Goal: Task Accomplishment & Management: Complete application form

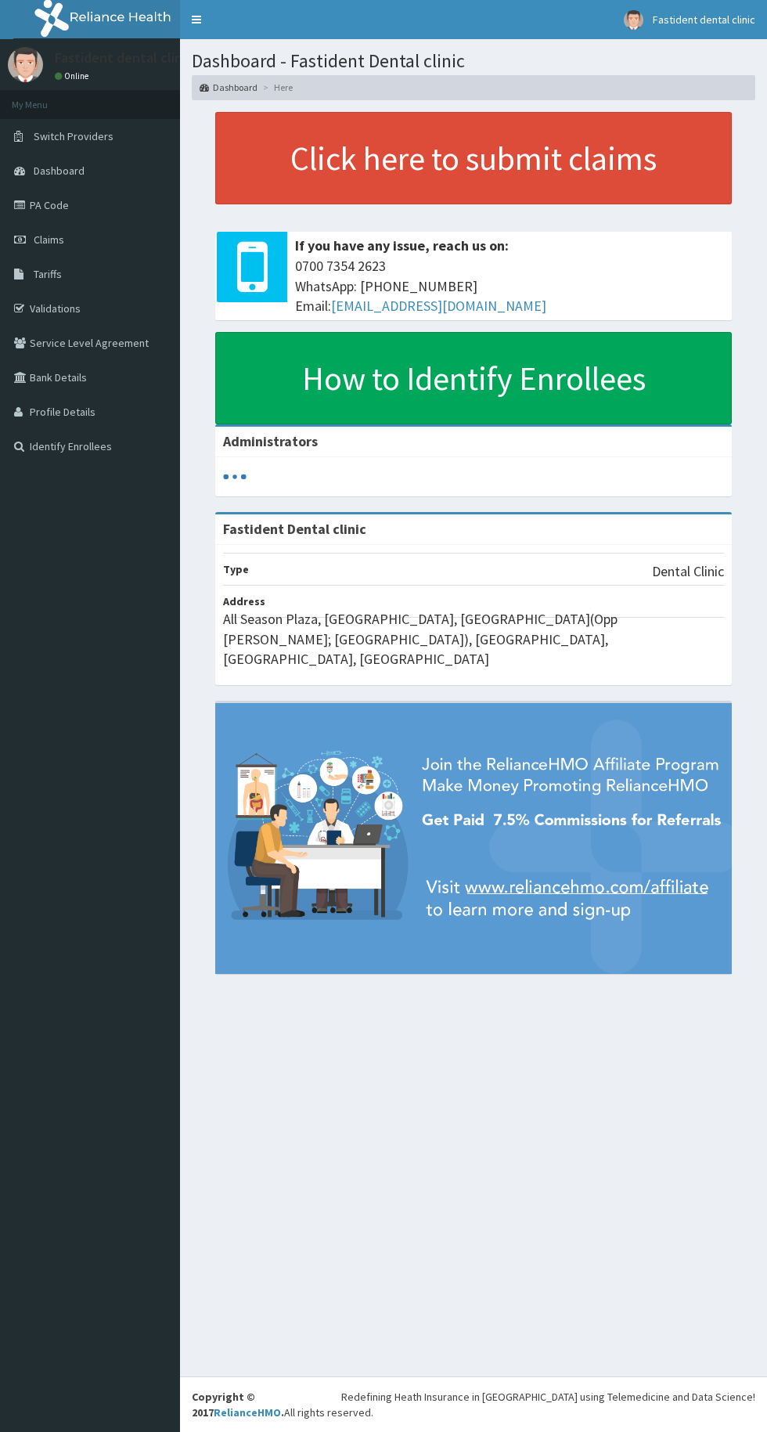
click at [70, 305] on link "Validations" at bounding box center [90, 308] width 180 height 34
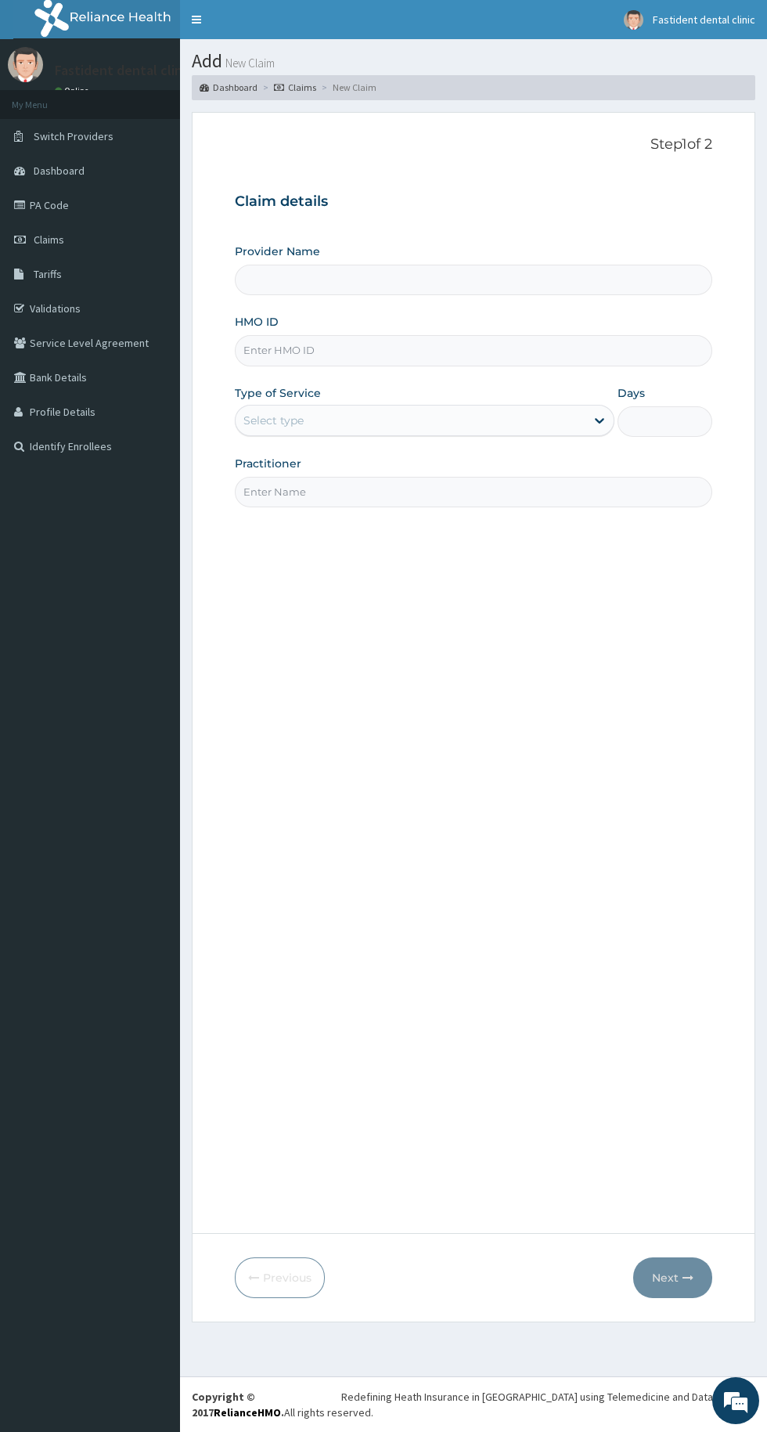
type input "Fastident Dental clinic"
click at [481, 278] on input "Fastident Dental clinic" at bounding box center [473, 280] width 477 height 31
click at [460, 345] on input "HMO ID" at bounding box center [473, 350] width 477 height 31
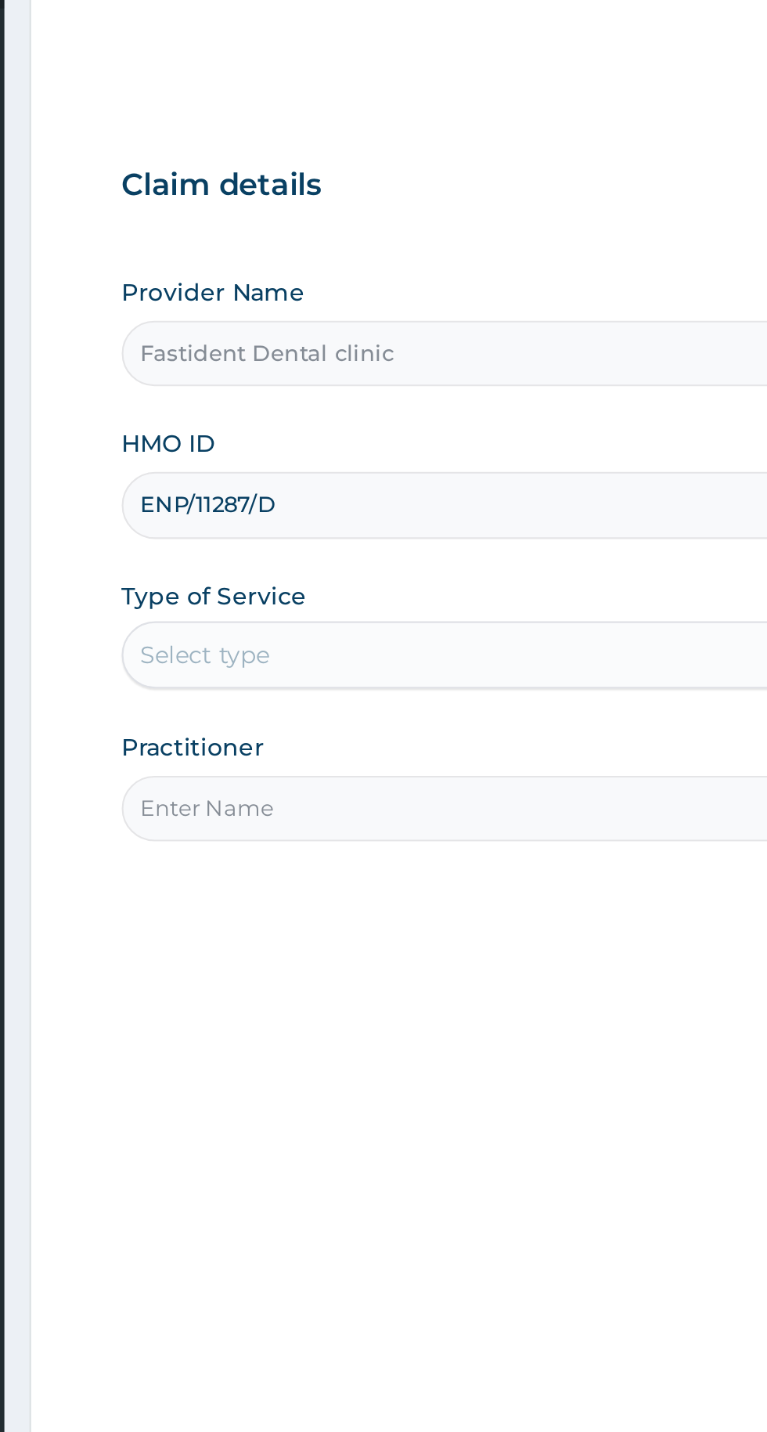
type input "ENP/11287/D"
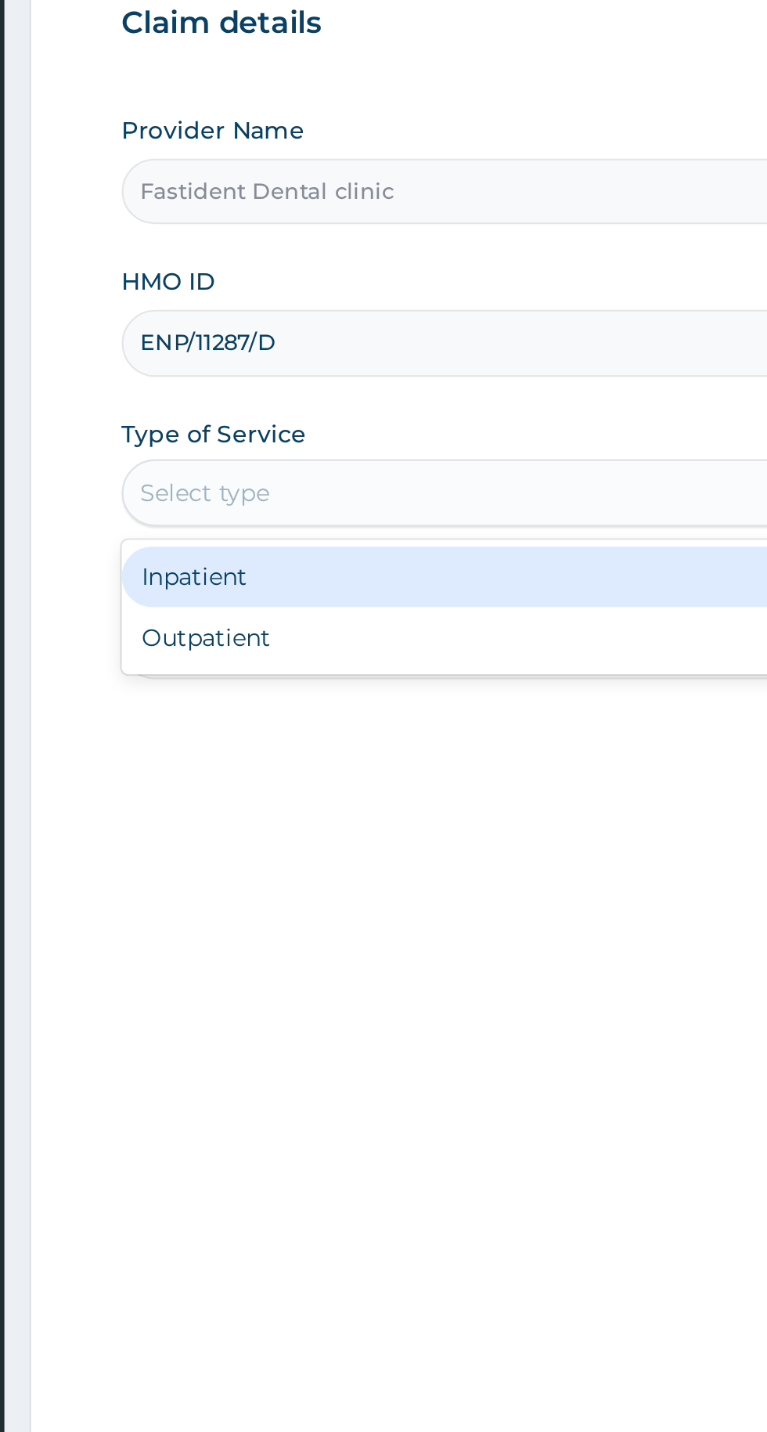
click at [386, 484] on div "Outpatient" at bounding box center [425, 488] width 380 height 28
type input "1"
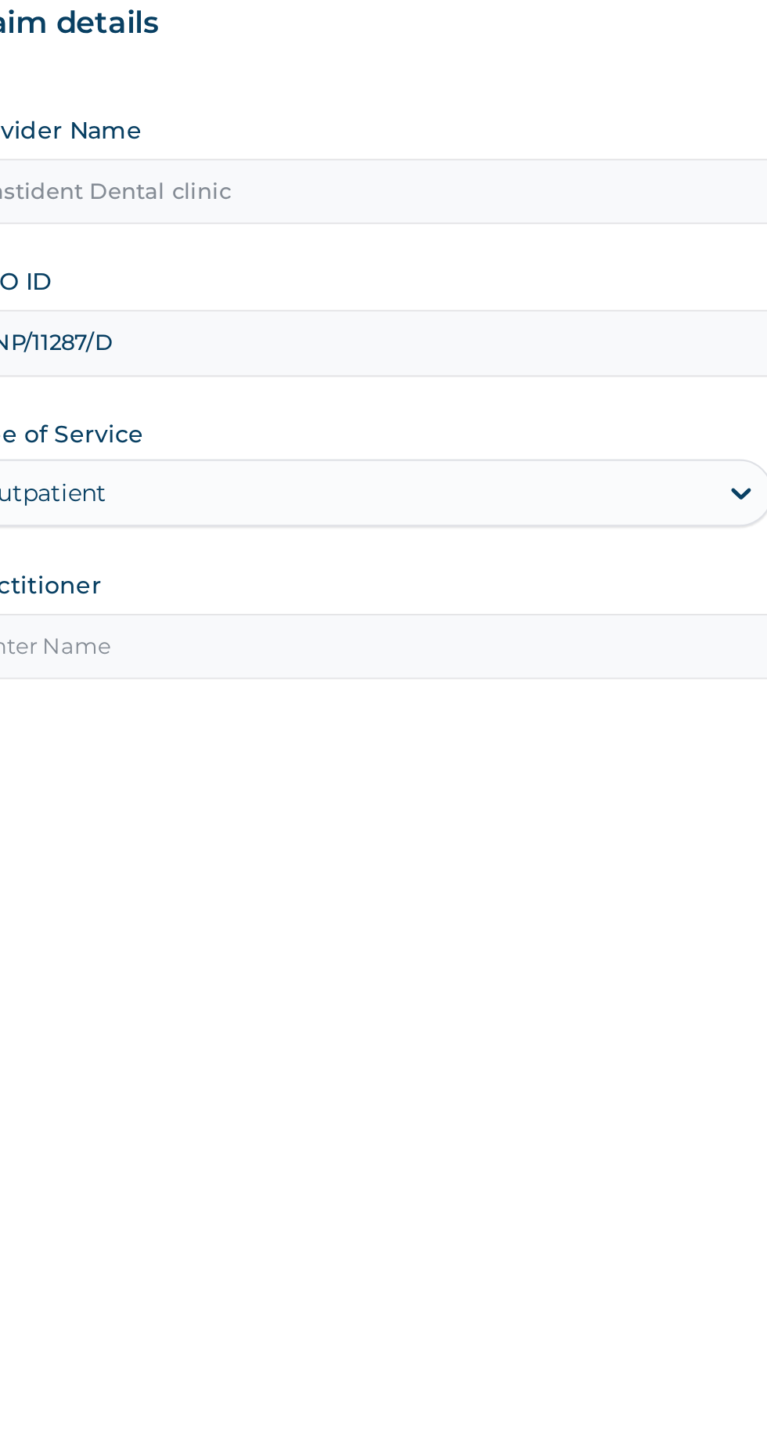
click at [425, 493] on input "Practitioner" at bounding box center [473, 492] width 477 height 31
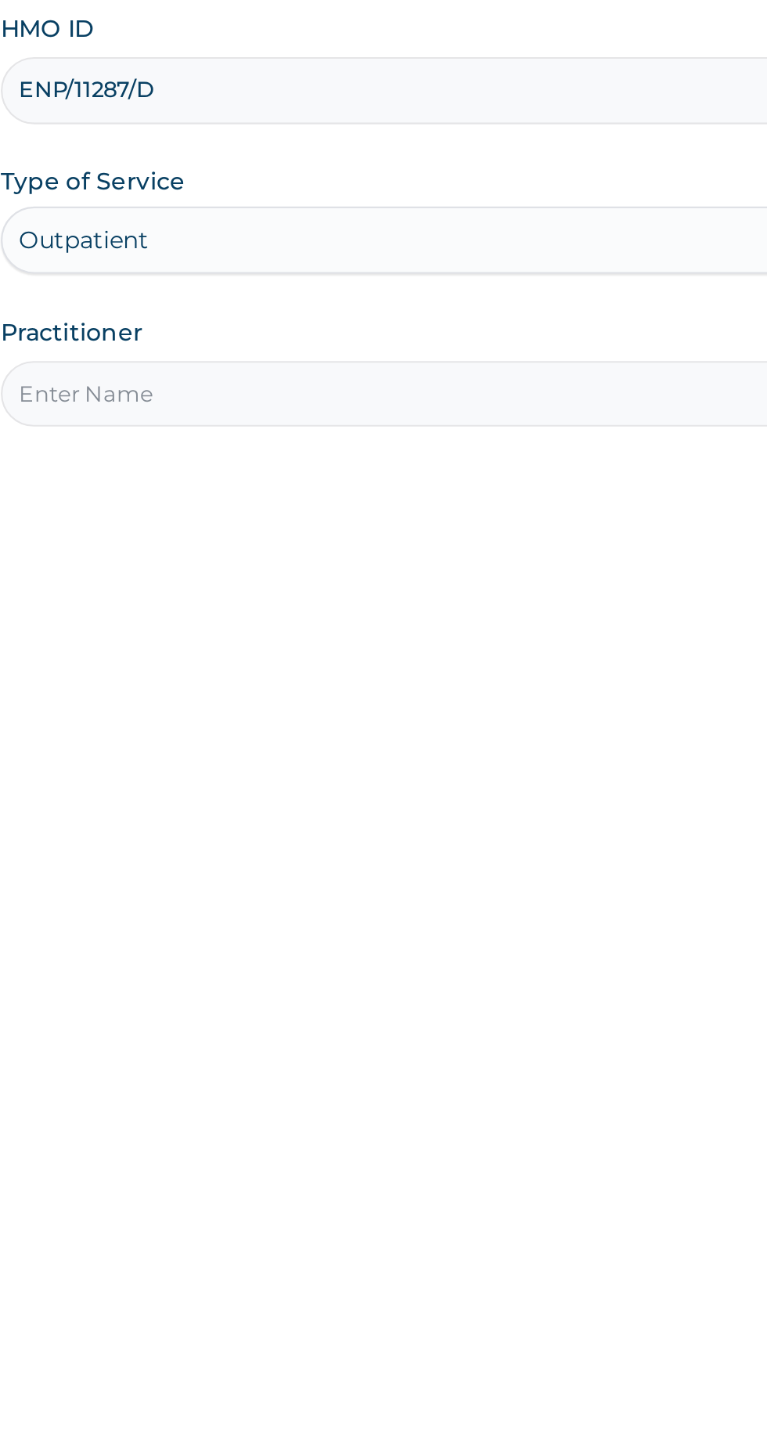
type input "Dr Ibrahim"
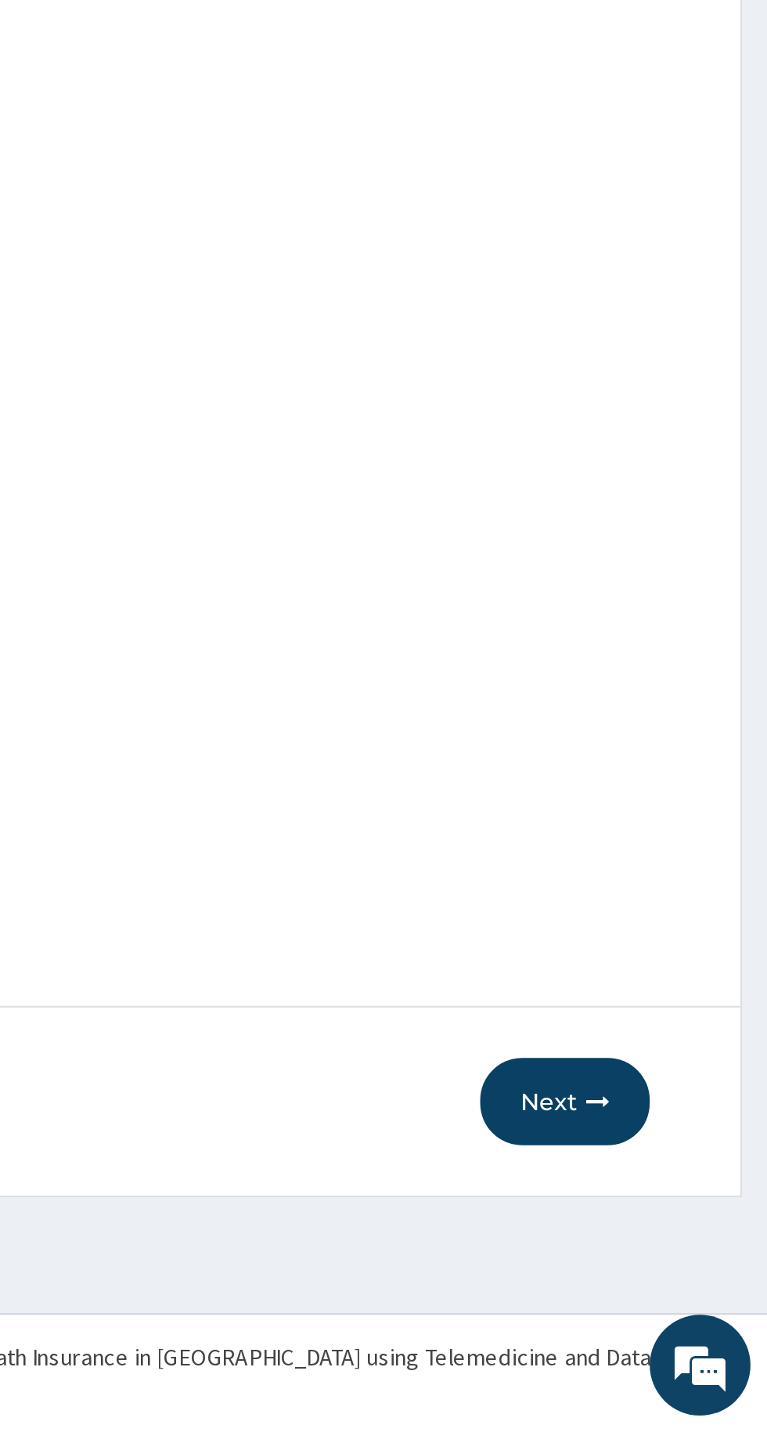
click at [669, 1284] on button "Next" at bounding box center [672, 1277] width 79 height 41
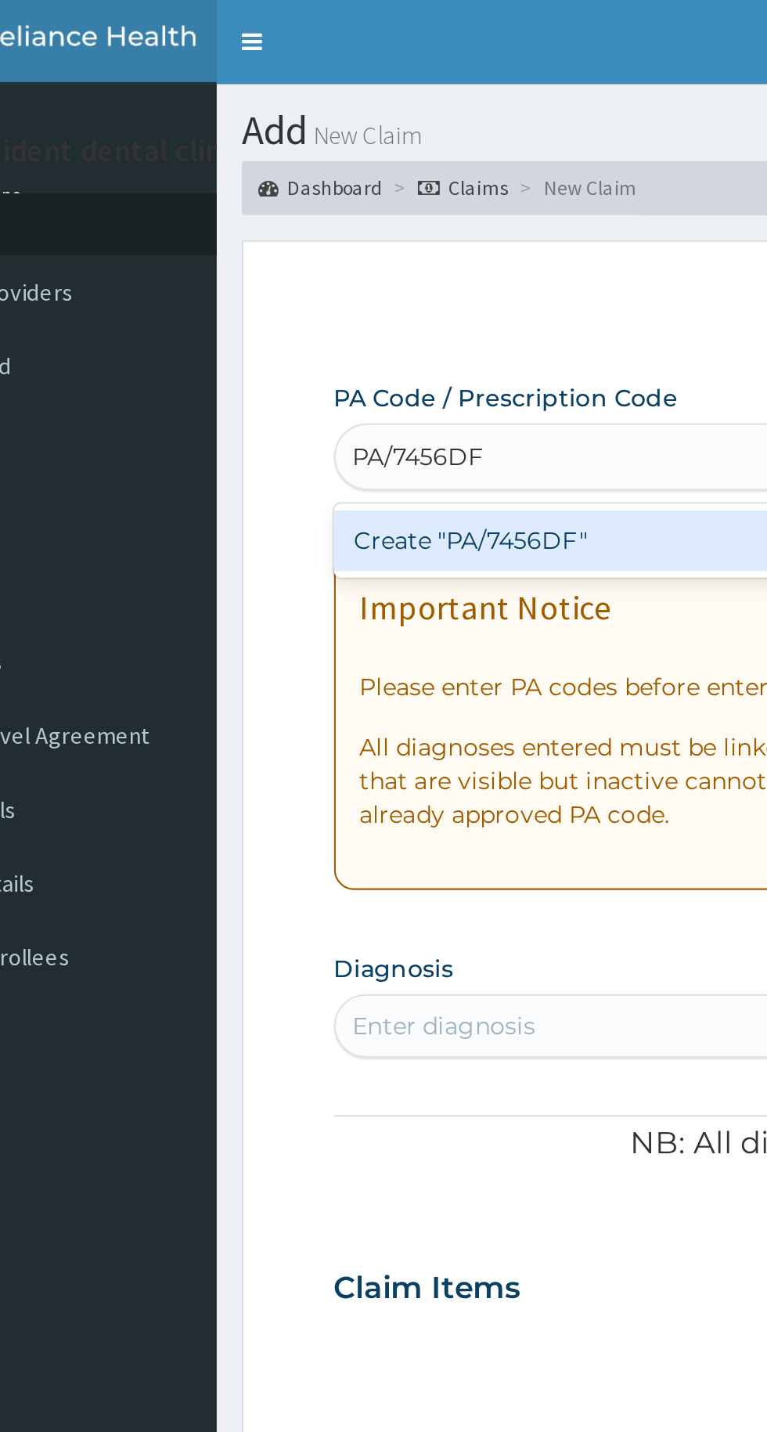
click at [348, 256] on div "Create "PA/7456DF"" at bounding box center [393, 252] width 317 height 28
type input "PA/7456DF"
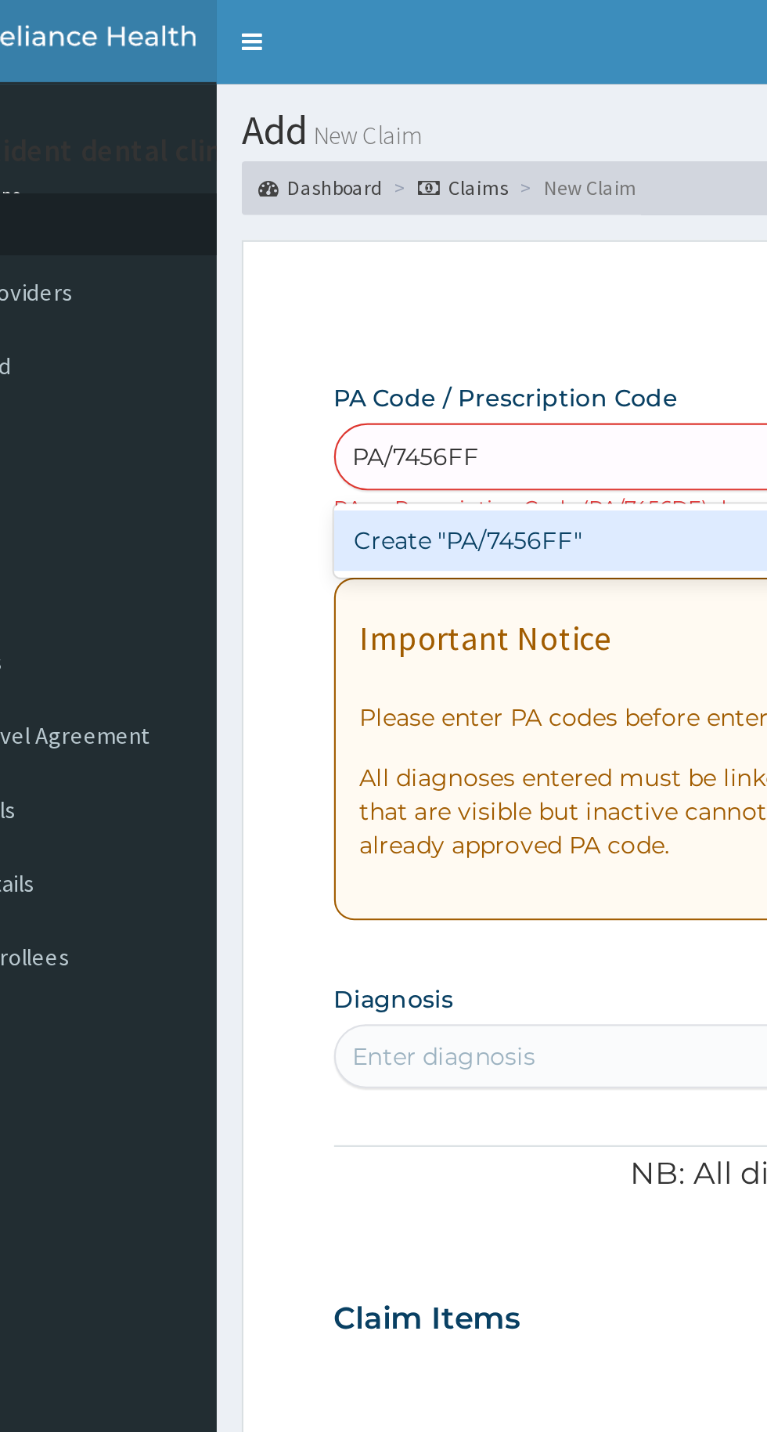
click at [352, 247] on div "Create "PA/7456FF"" at bounding box center [393, 252] width 317 height 28
type input "PA/7456FF"
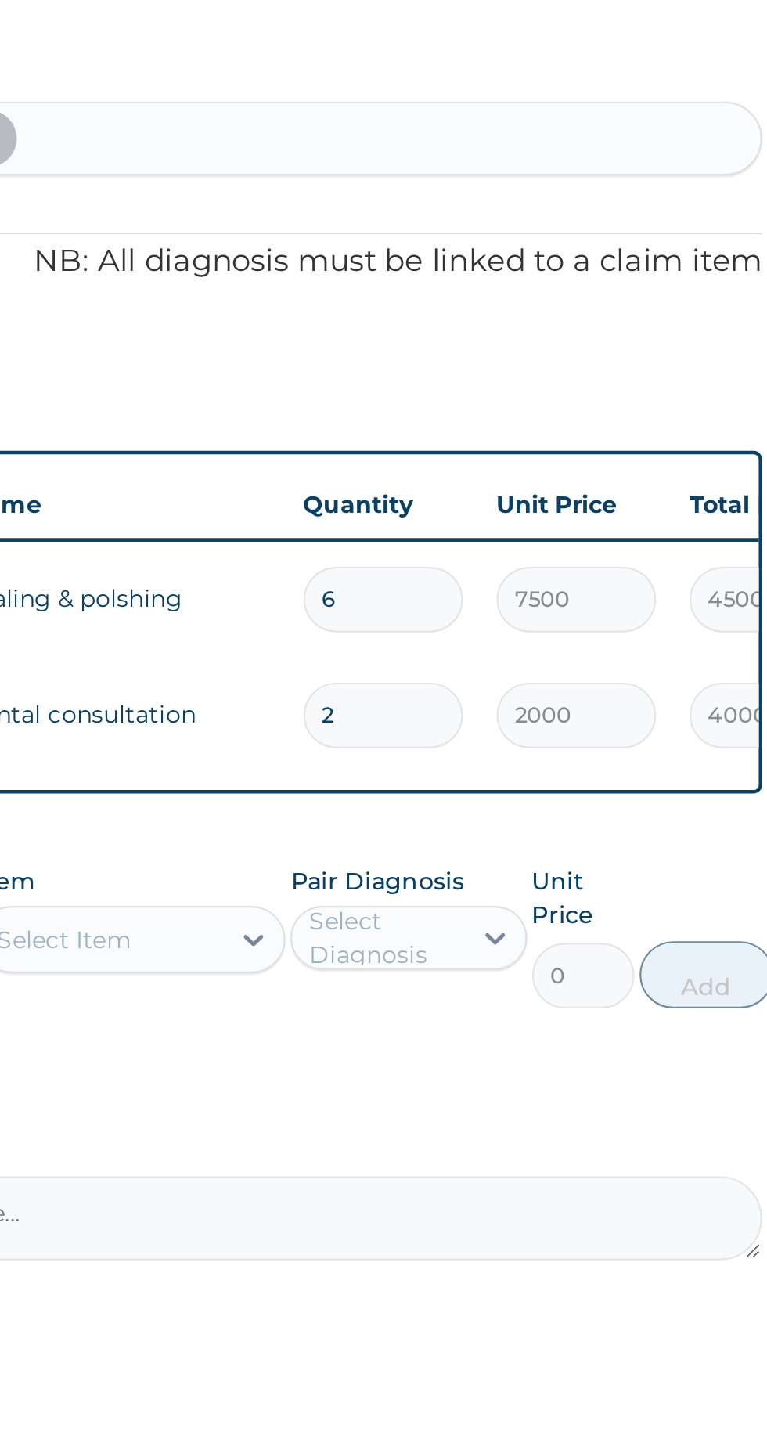
click at [538, 696] on input "6" at bounding box center [536, 695] width 74 height 31
type input "0.00"
type input "3"
type input "22500.00"
type input "3"
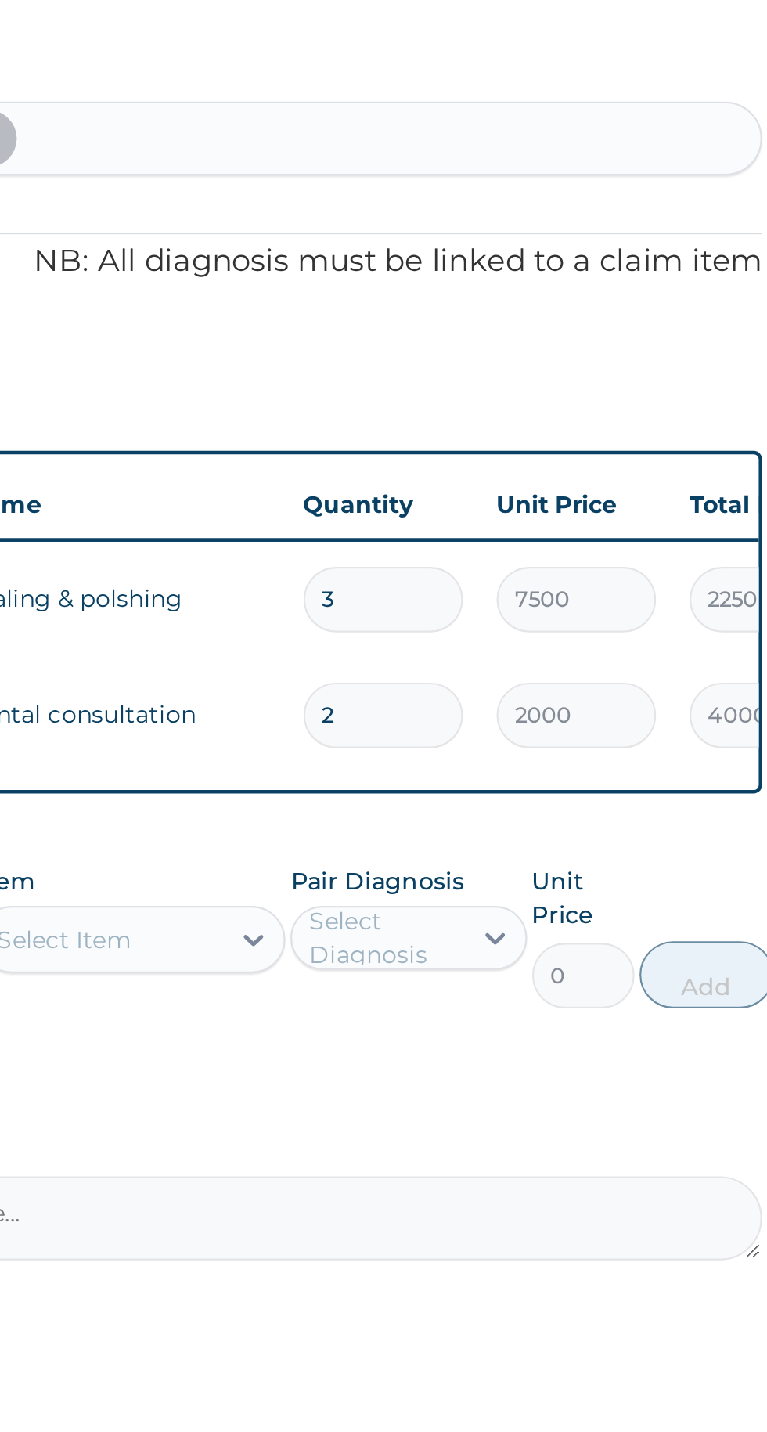
click at [540, 751] on input "2" at bounding box center [536, 749] width 74 height 31
type input "0.00"
type input "1"
type input "2000.00"
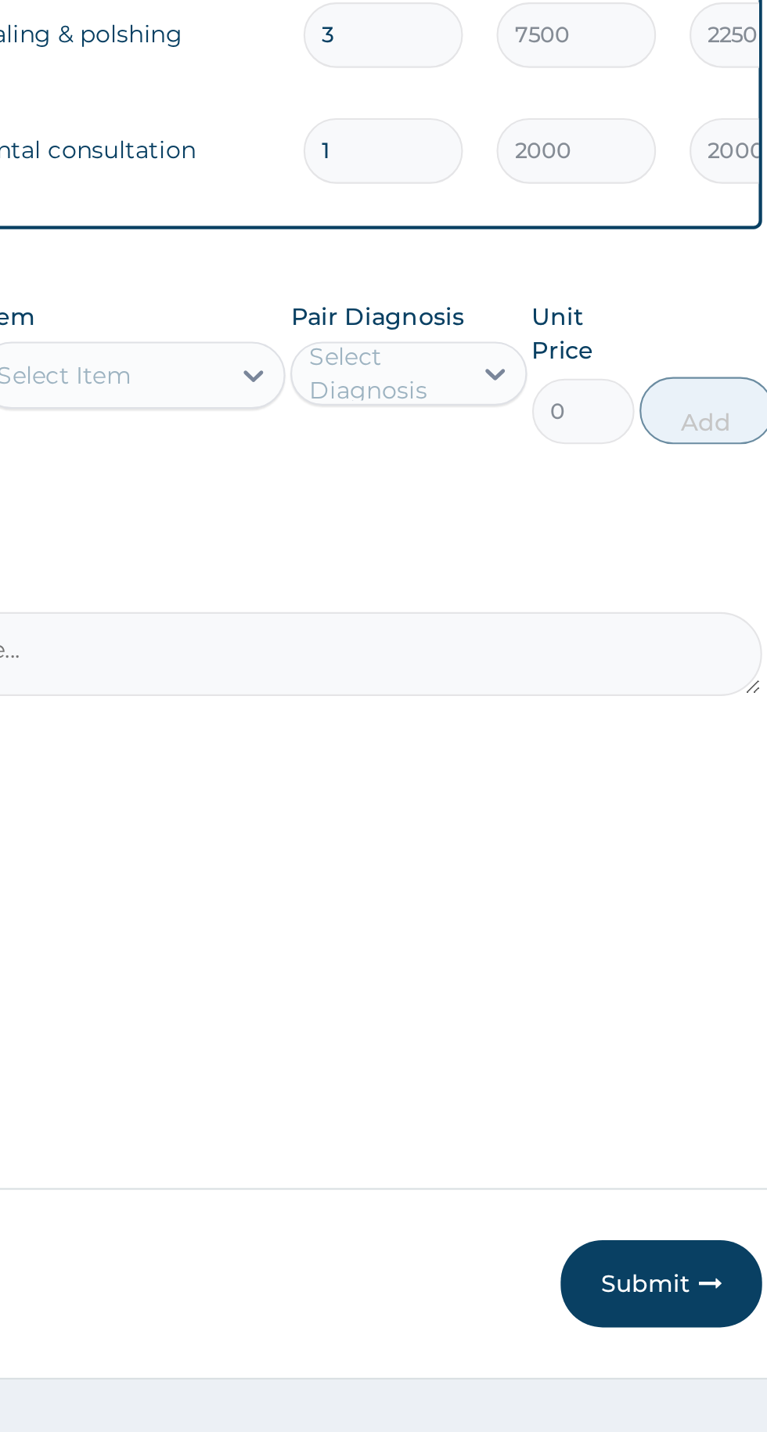
type input "1"
click at [545, 923] on div "PA Code / Prescription Code PA/7456FF Encounter Date 12-09-2025 Important Notic…" at bounding box center [473, 591] width 477 height 826
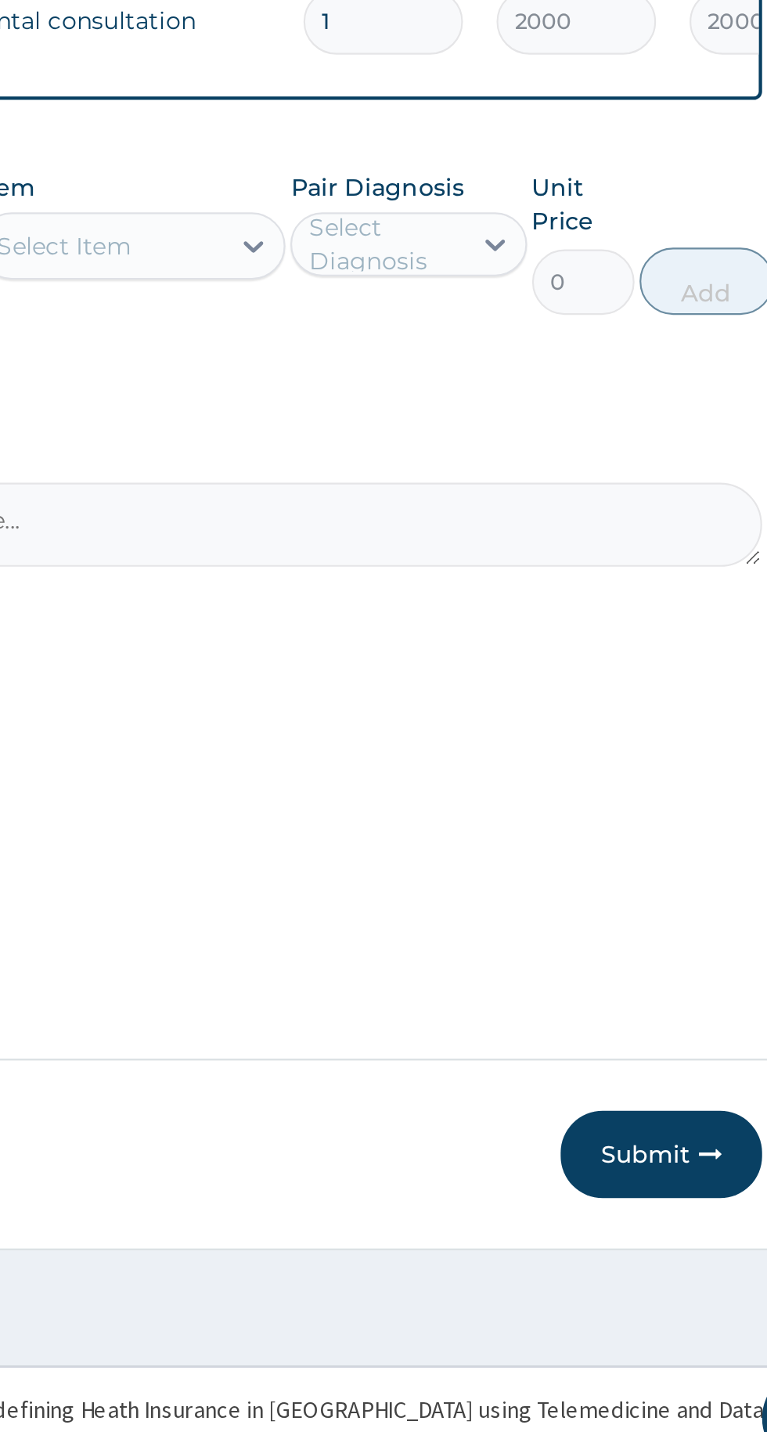
click at [665, 1298] on button "Submit" at bounding box center [665, 1277] width 94 height 41
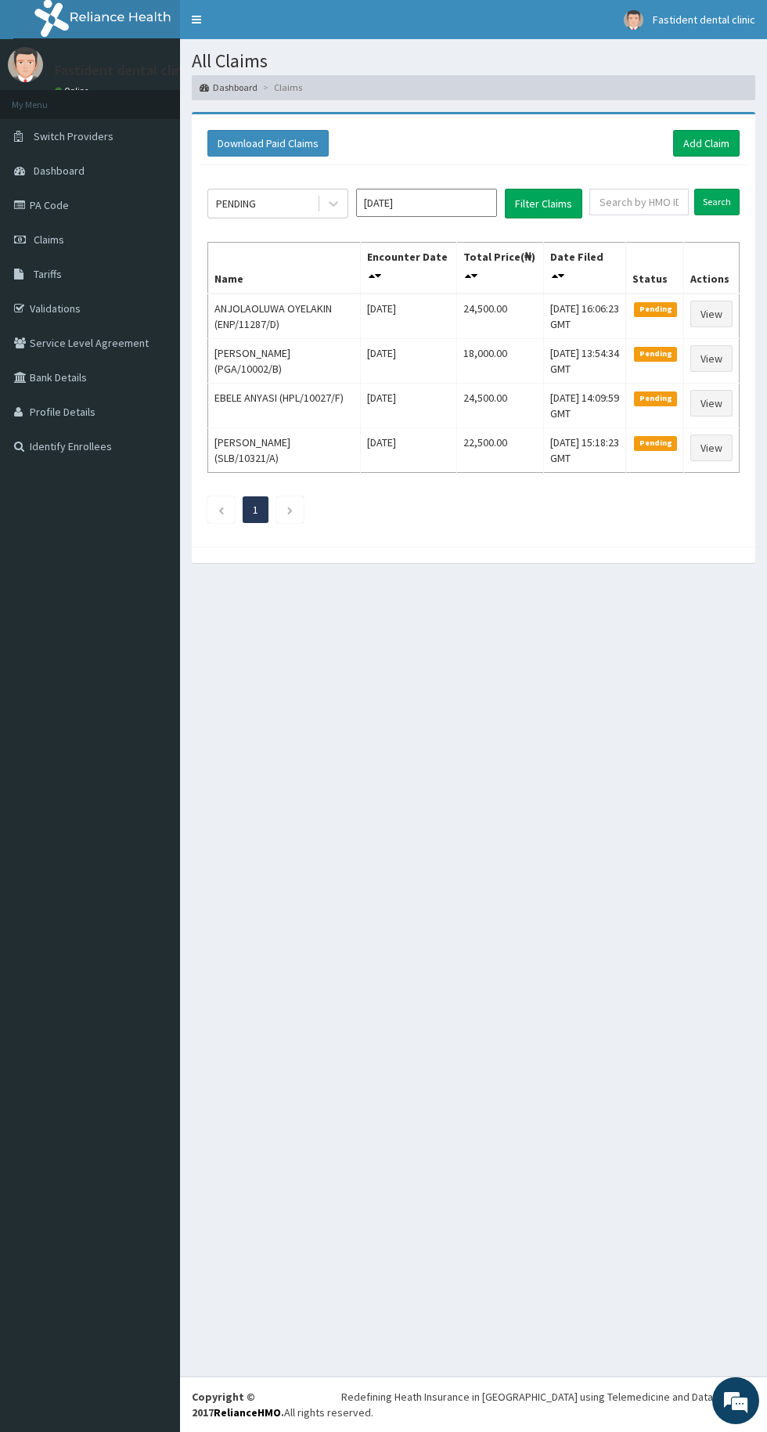
click at [22, 205] on icon at bounding box center [22, 205] width 16 height 11
click at [693, 142] on link "Add Claim" at bounding box center [706, 143] width 67 height 27
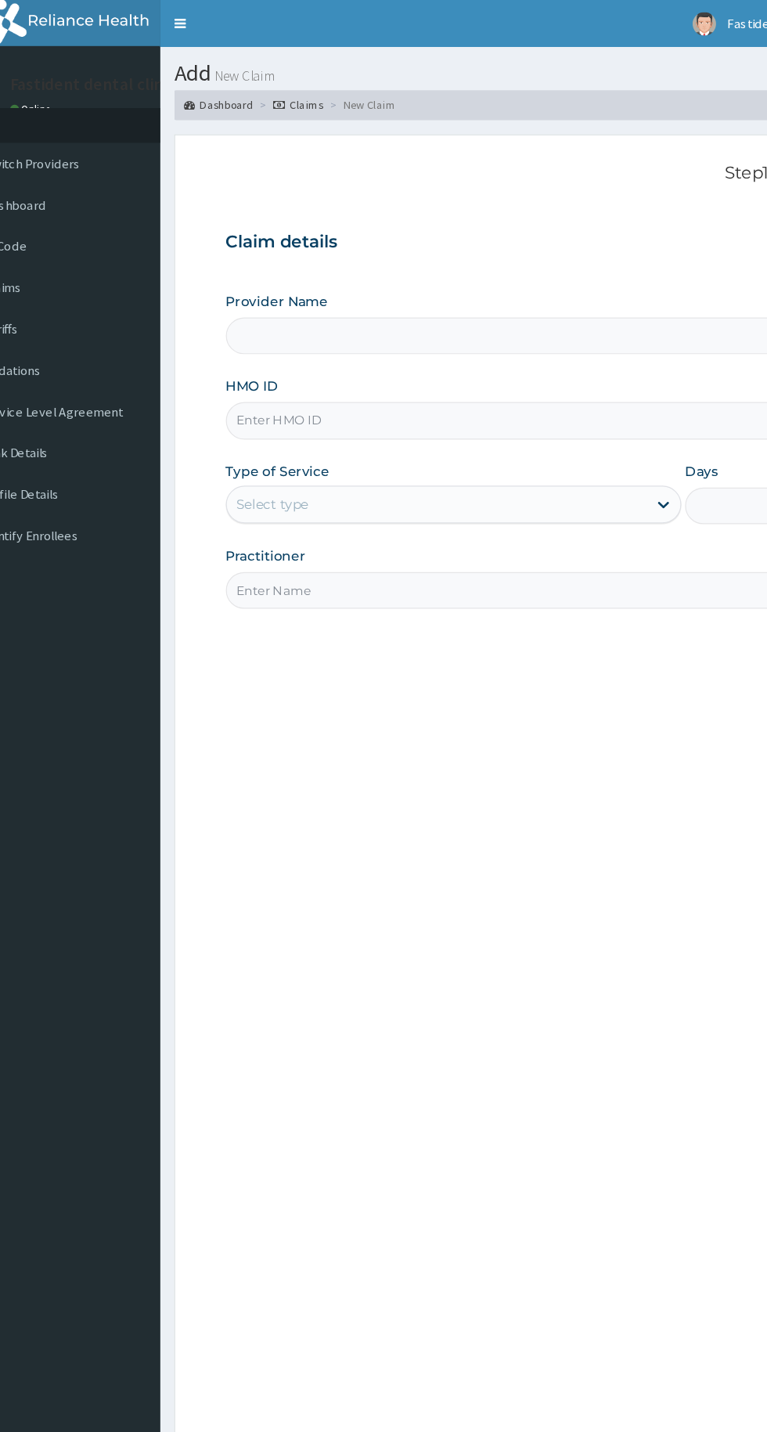
type input "Fastident Dental clinic"
click at [443, 351] on input "HMO ID" at bounding box center [473, 350] width 477 height 31
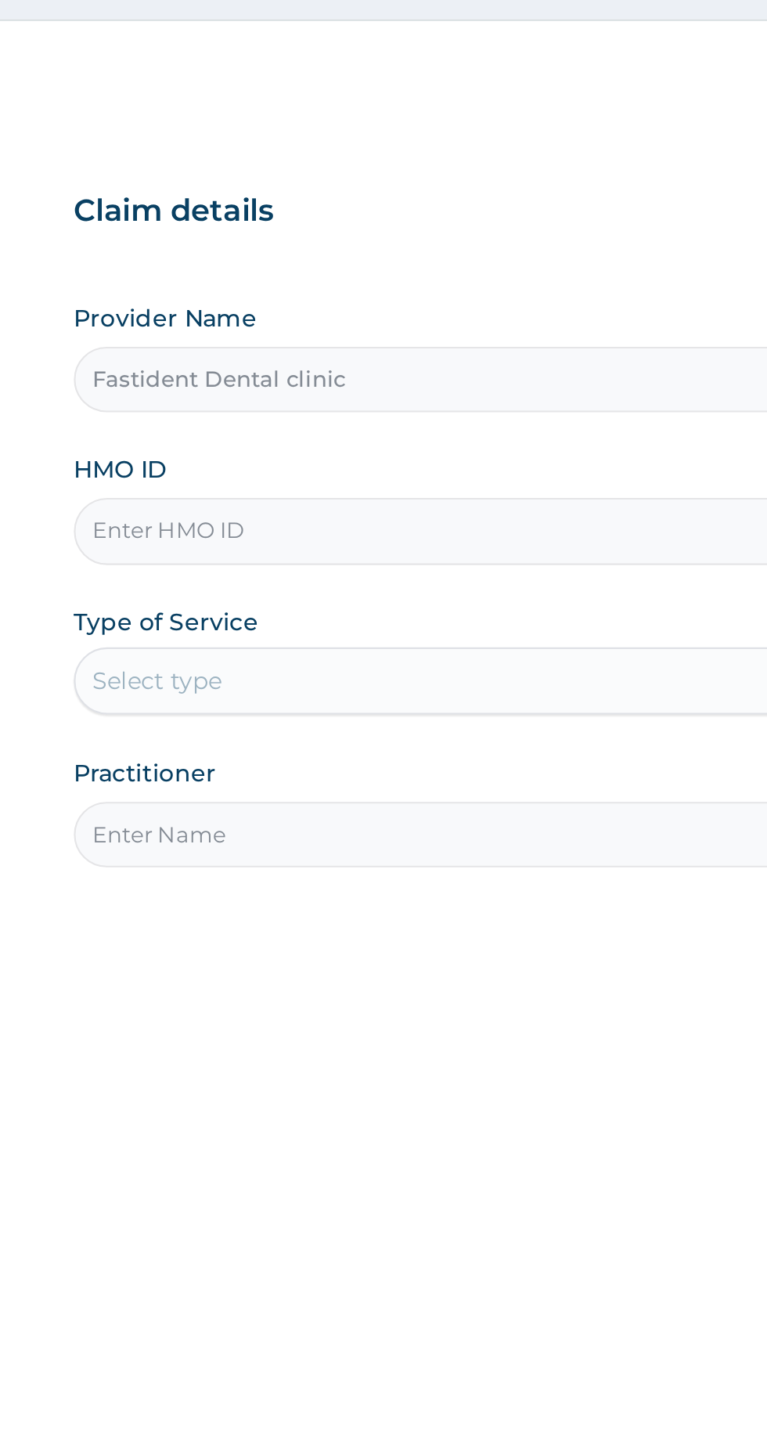
click at [362, 344] on input "HMO ID" at bounding box center [473, 350] width 477 height 31
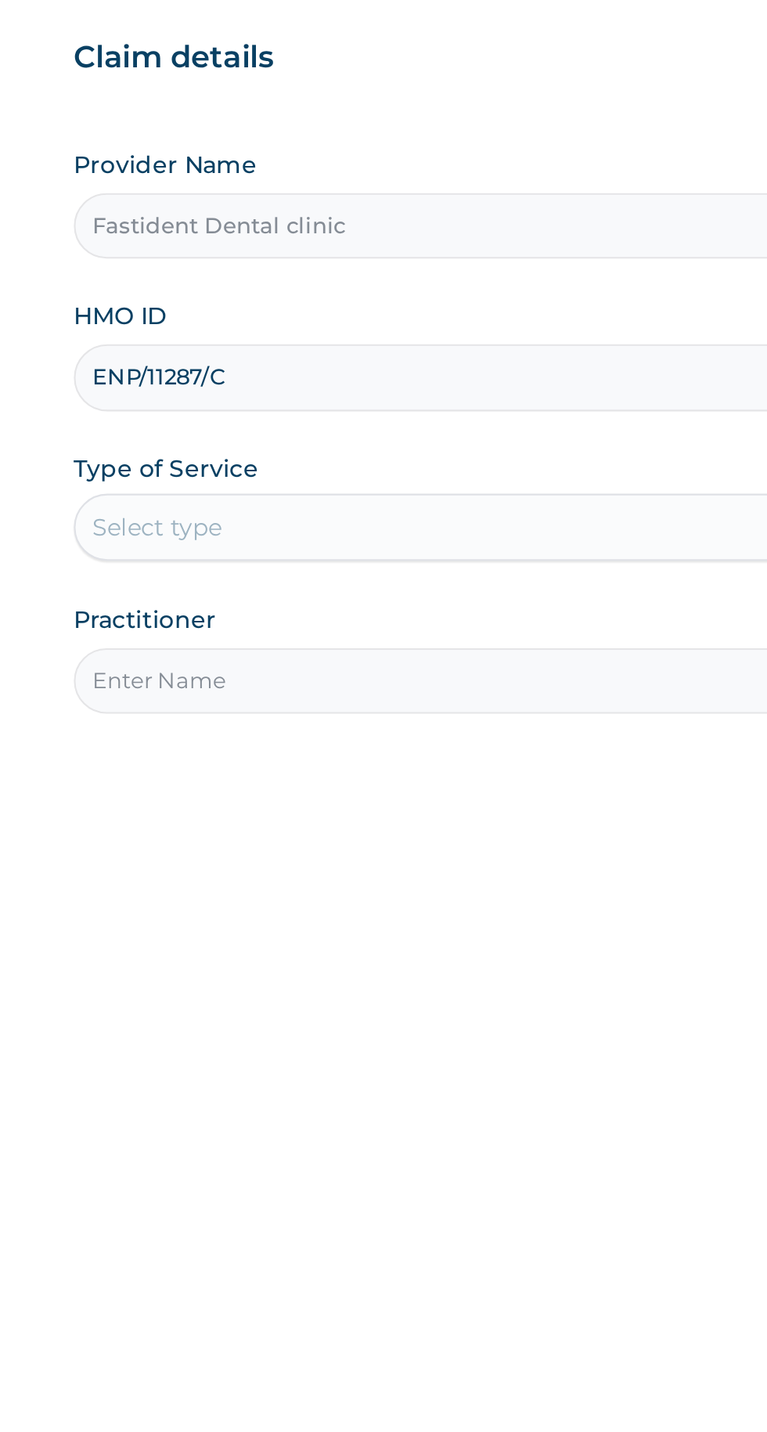
type input "ENP/11287/C"
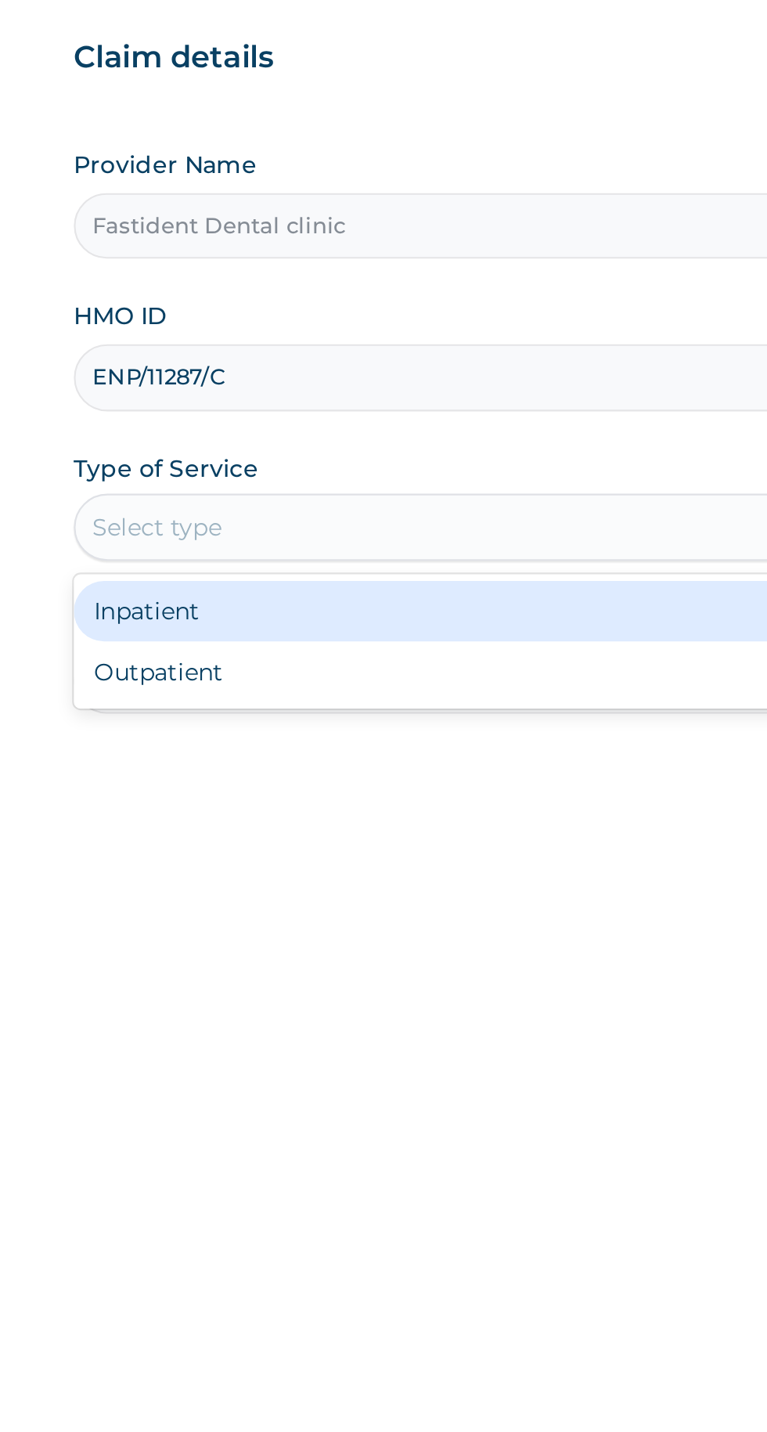
click at [412, 488] on div "Outpatient" at bounding box center [425, 488] width 380 height 28
type input "1"
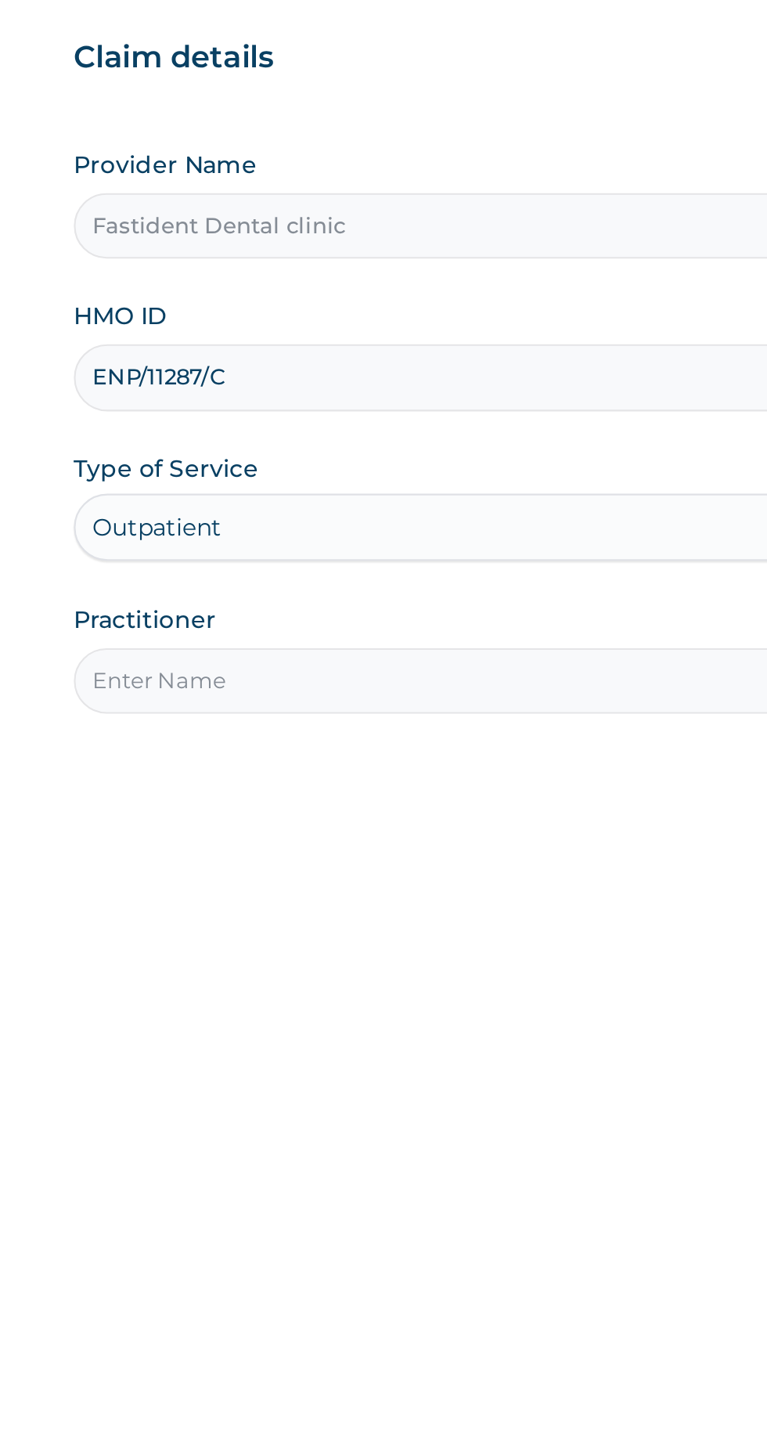
click at [423, 488] on input "Practitioner" at bounding box center [473, 492] width 477 height 31
type input "Dr.Ibrahim"
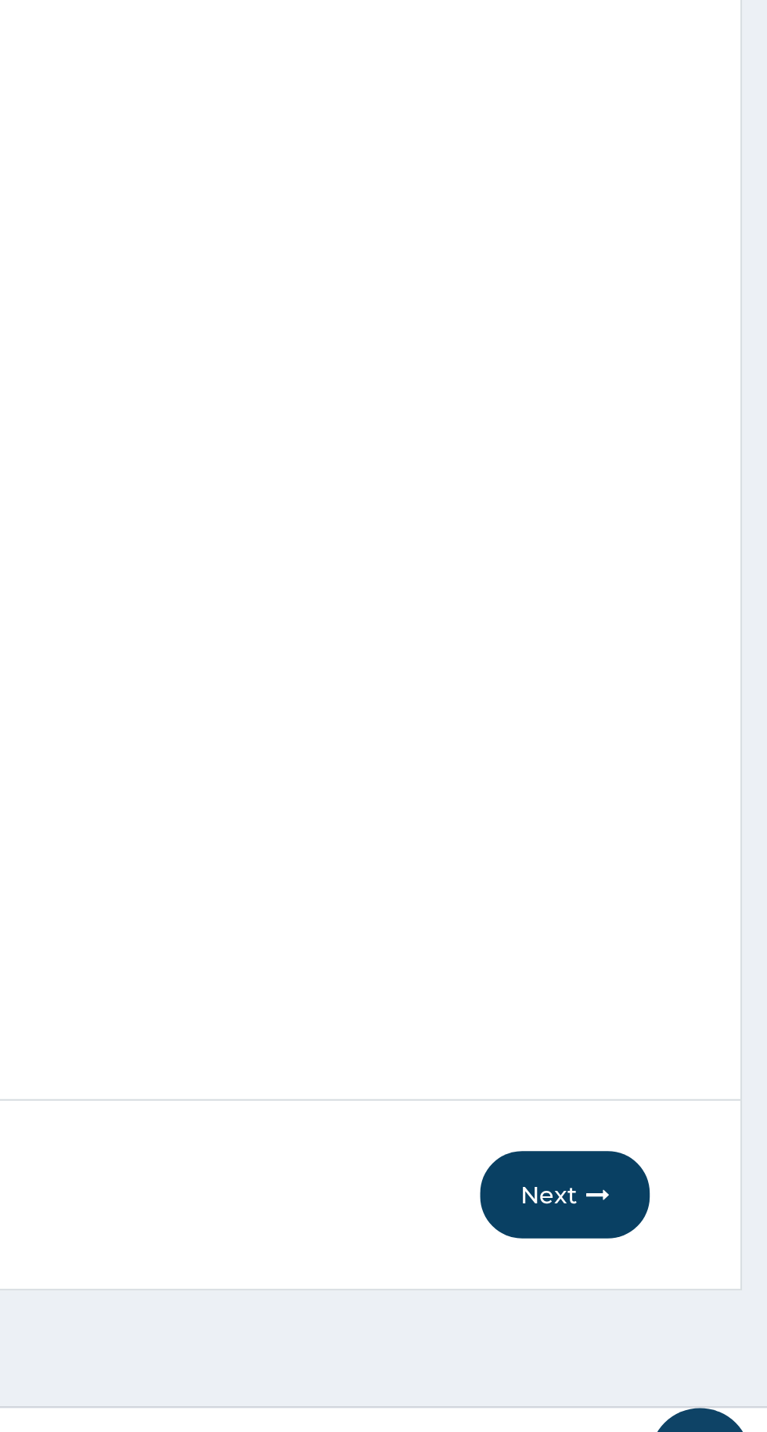
click at [674, 1285] on button "Next" at bounding box center [672, 1277] width 79 height 41
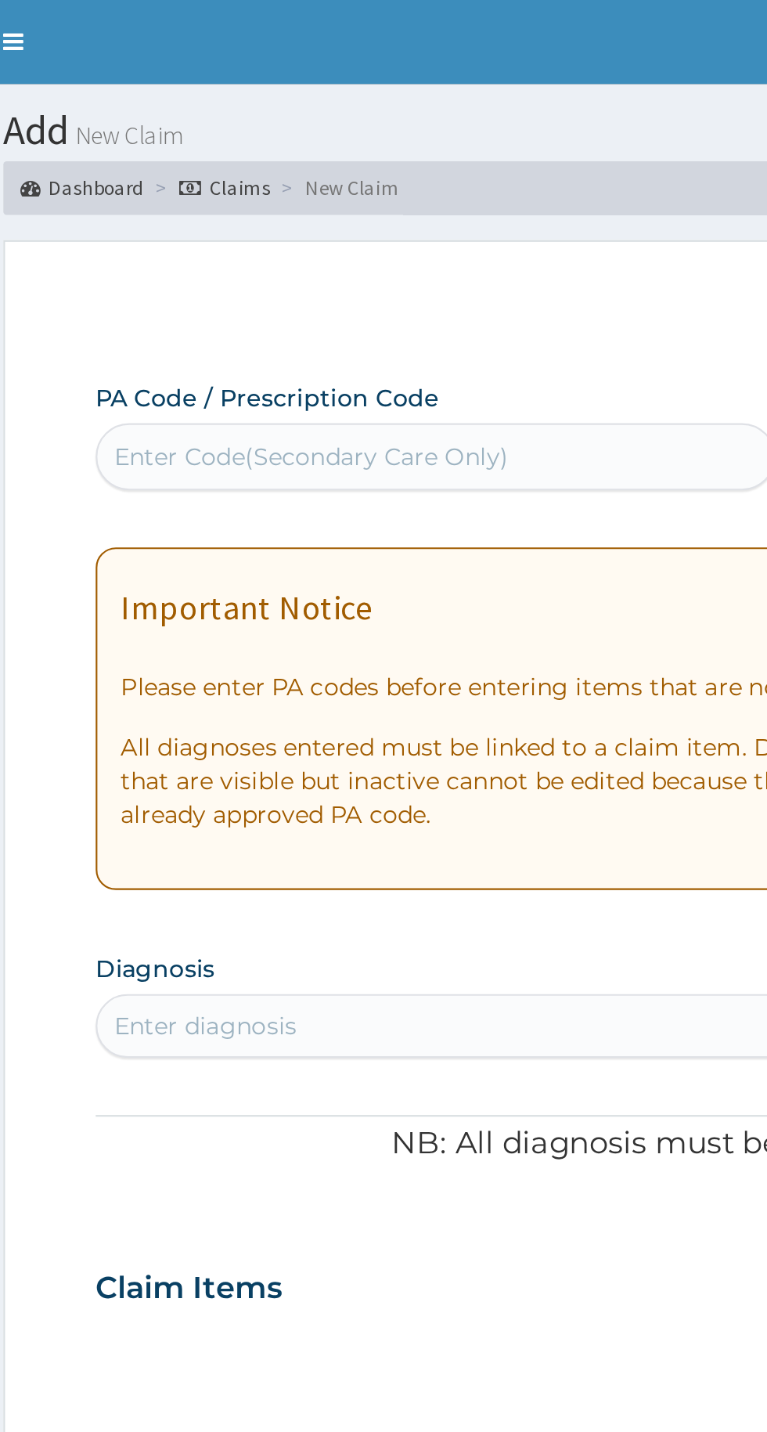
click at [190, 254] on section "Step 2 of 2 PA Code / Prescription Code Use Up and Down to choose options, pres…" at bounding box center [473, 717] width 587 height 1234
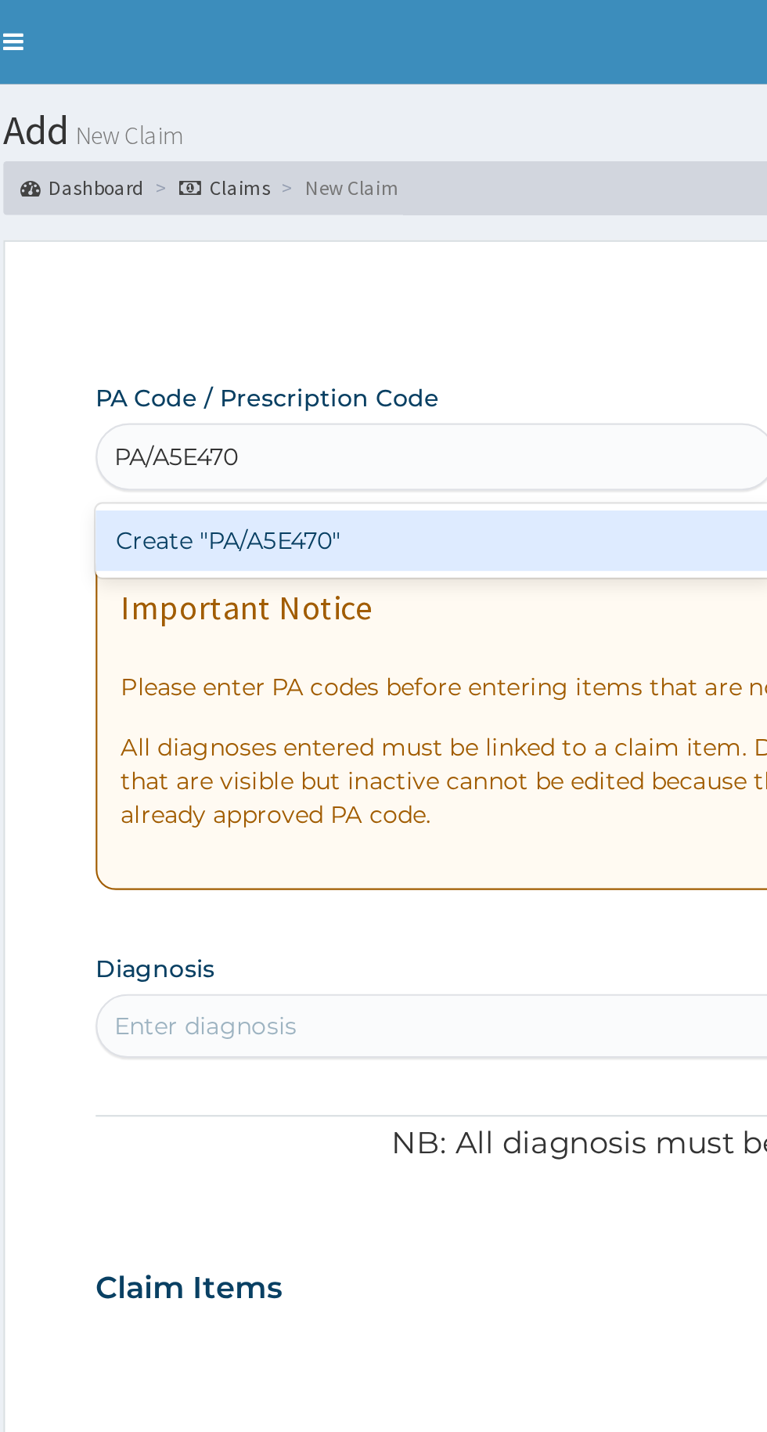
click at [398, 247] on div "Create "PA/A5E470"" at bounding box center [393, 252] width 317 height 28
type input "PA/A5E470"
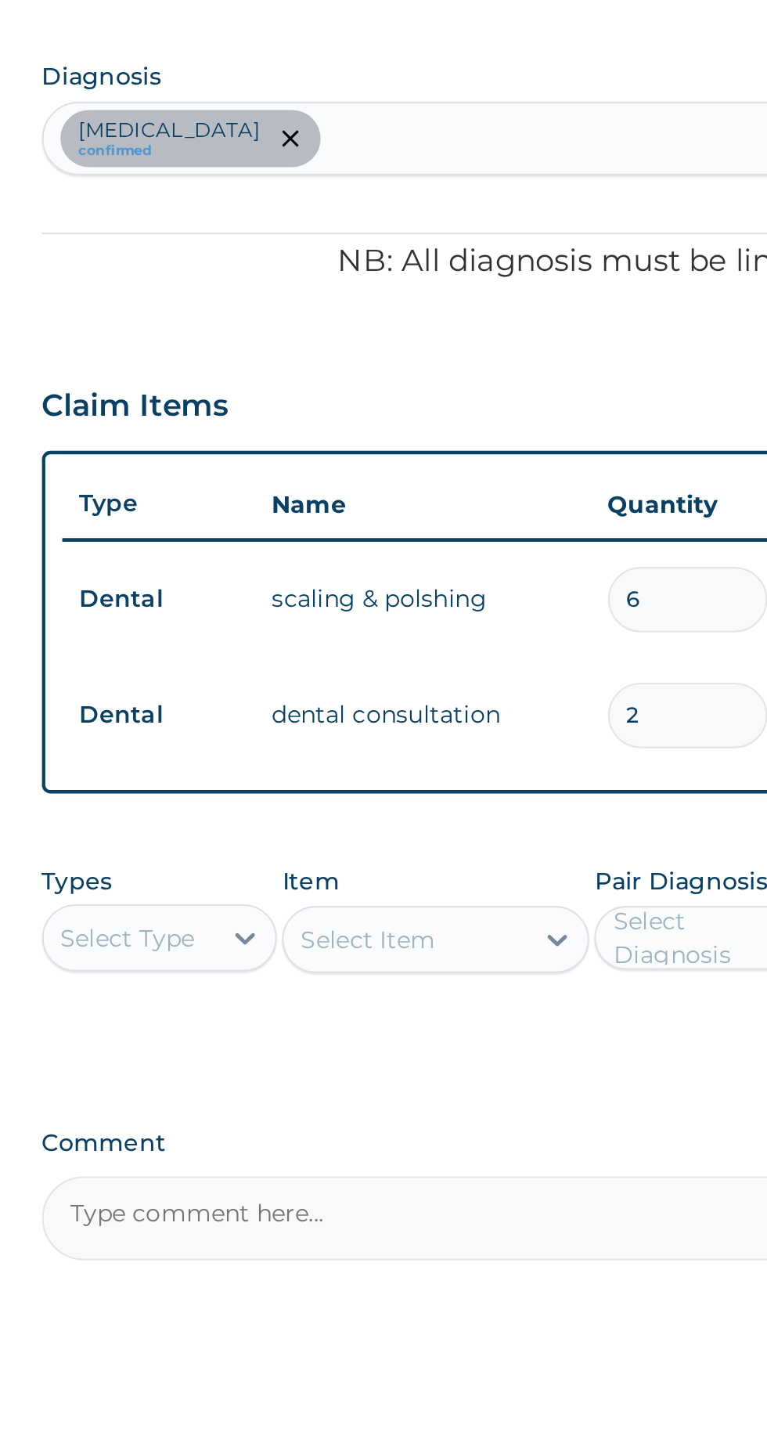
click at [534, 694] on input "6" at bounding box center [536, 695] width 74 height 31
type input "0.00"
type input "3"
type input "22500.00"
type input "3"
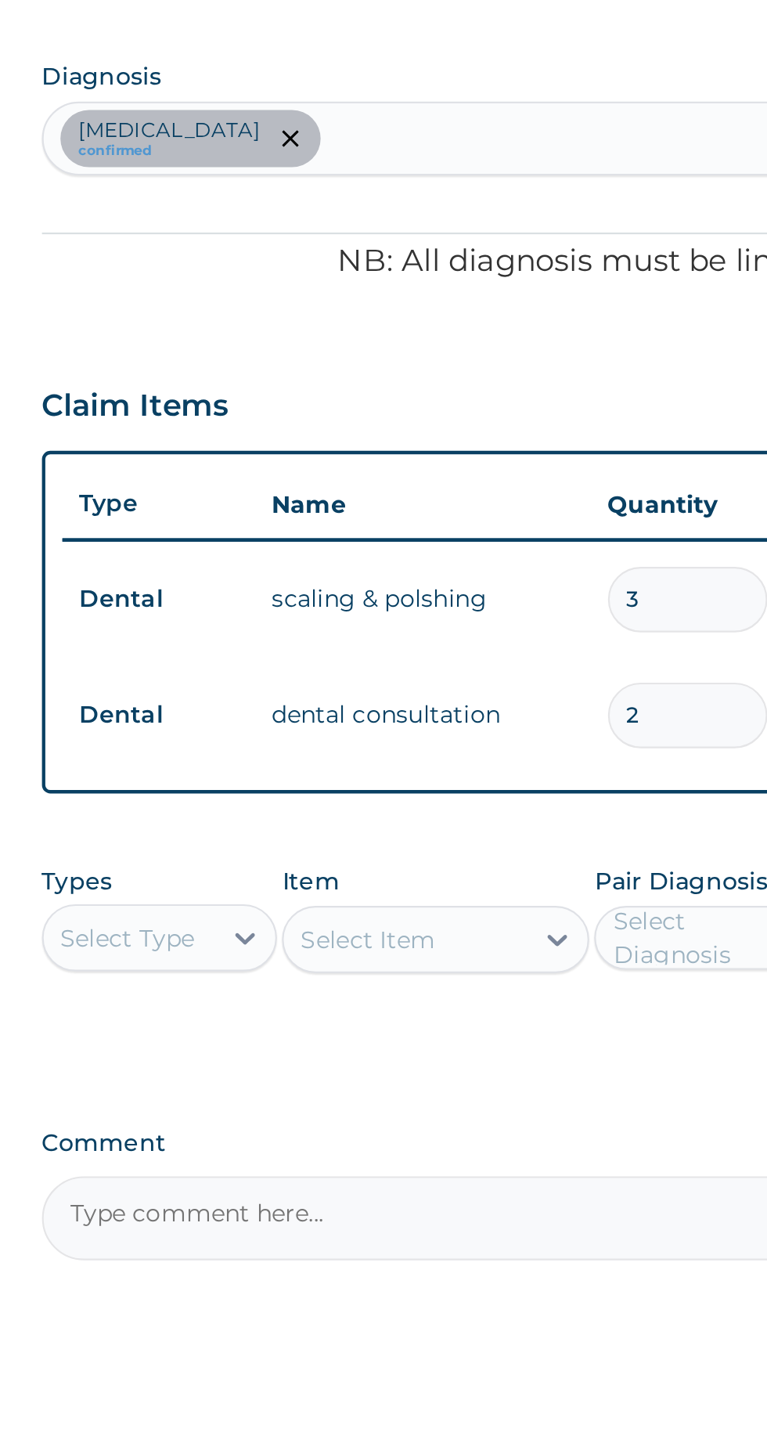
click at [536, 750] on input "2" at bounding box center [536, 749] width 74 height 31
type input "0.00"
type input "1"
type input "2000.00"
type input "11"
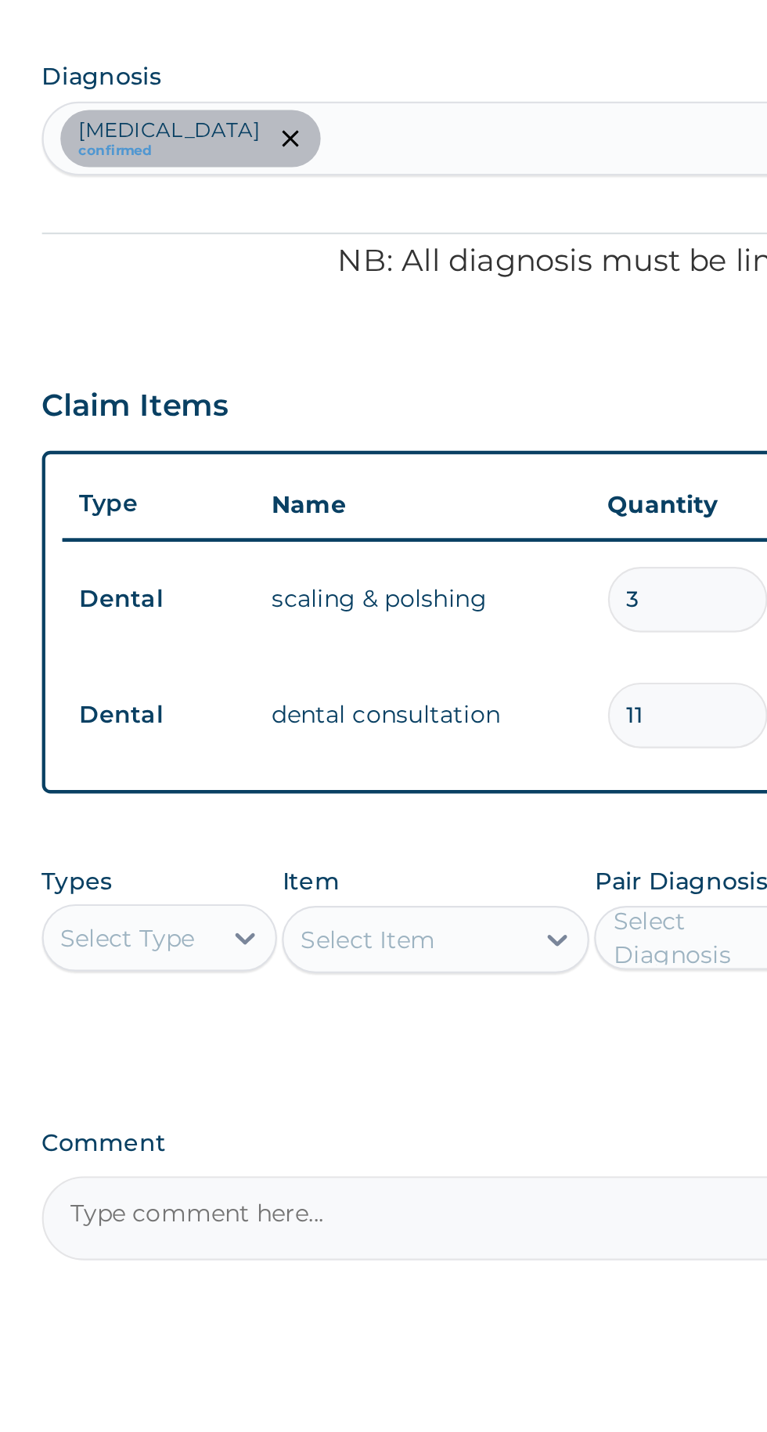
type input "22000.00"
type input "1"
type input "2000.00"
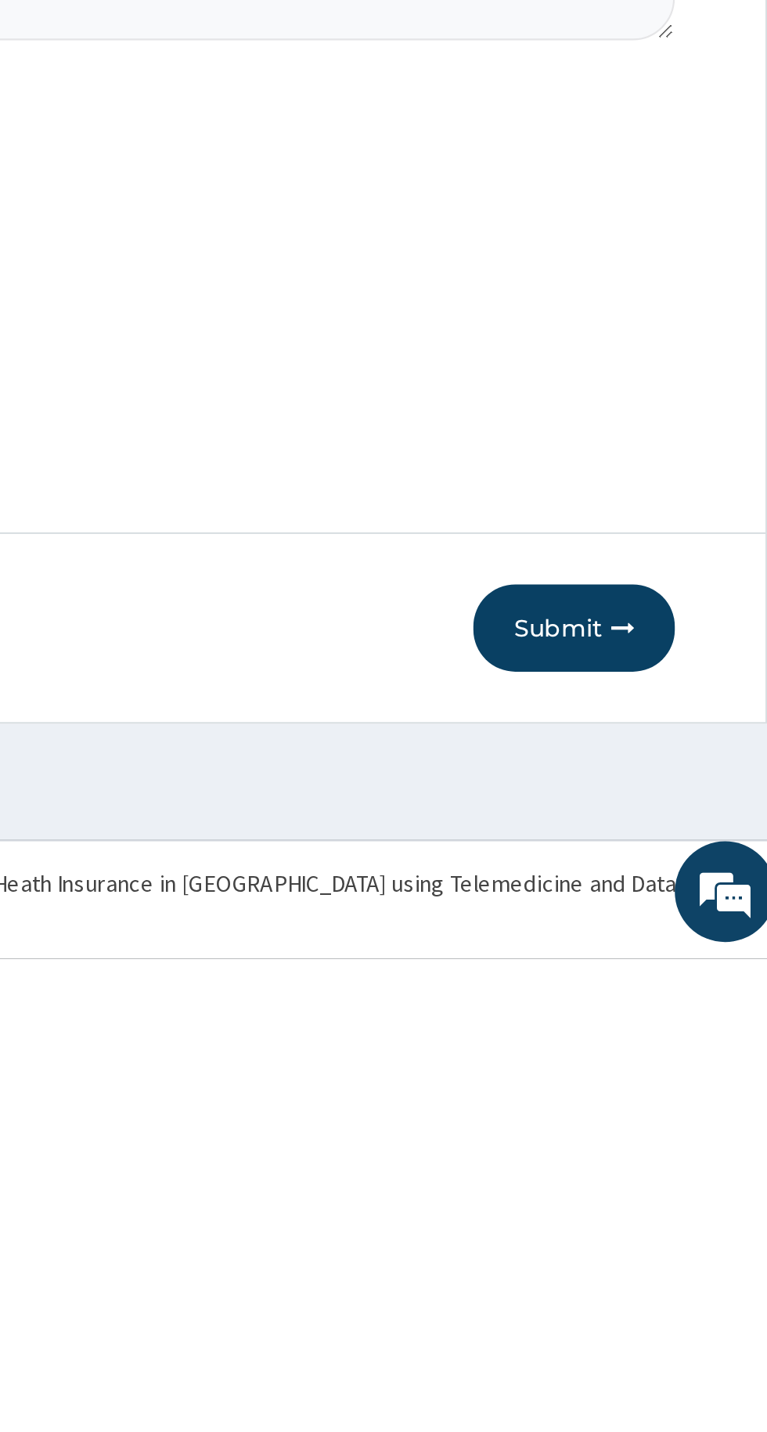
click at [656, 1267] on button "Submit" at bounding box center [665, 1277] width 94 height 41
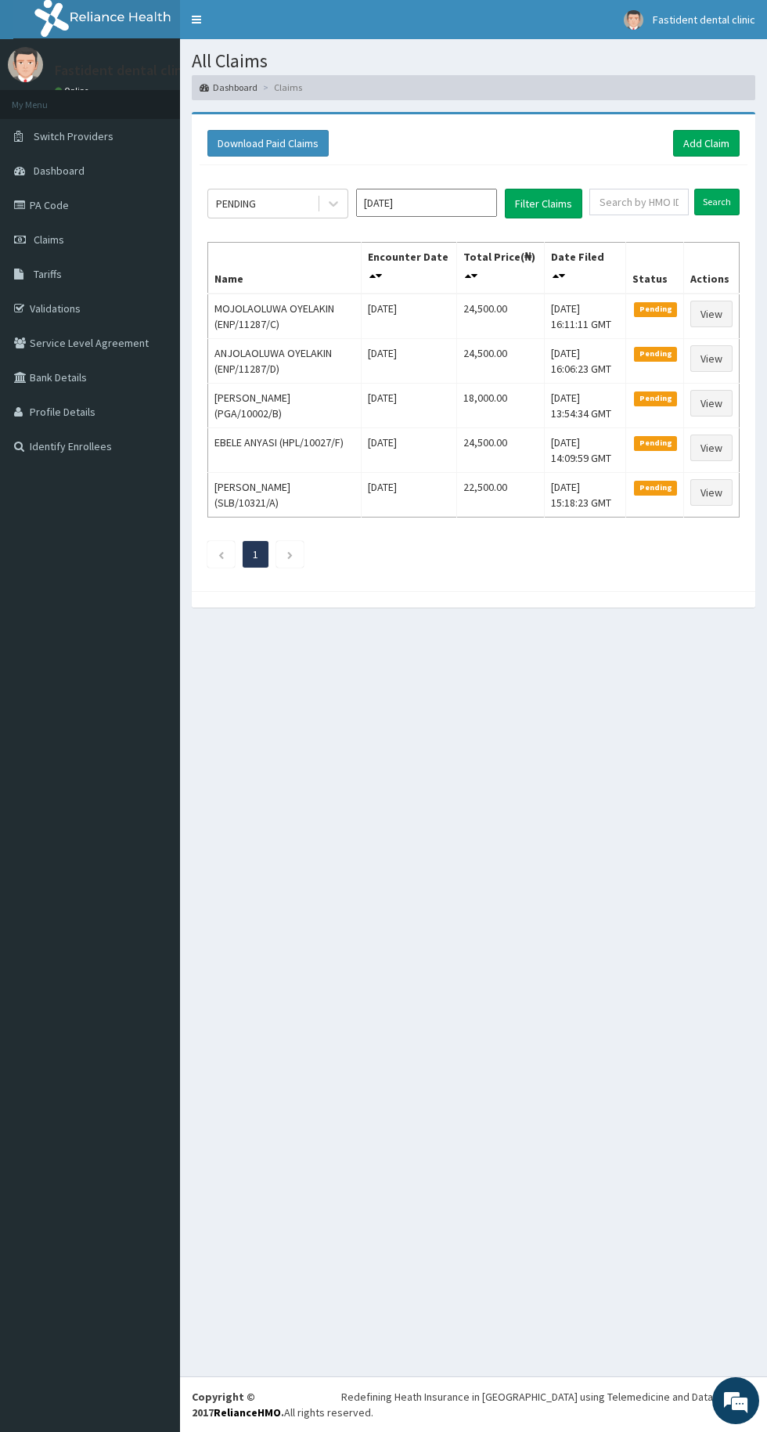
click at [31, 239] on link "Claims" at bounding box center [90, 239] width 180 height 34
click at [47, 205] on link "PA Code" at bounding box center [90, 205] width 180 height 34
click at [42, 201] on link "PA Code" at bounding box center [90, 205] width 180 height 34
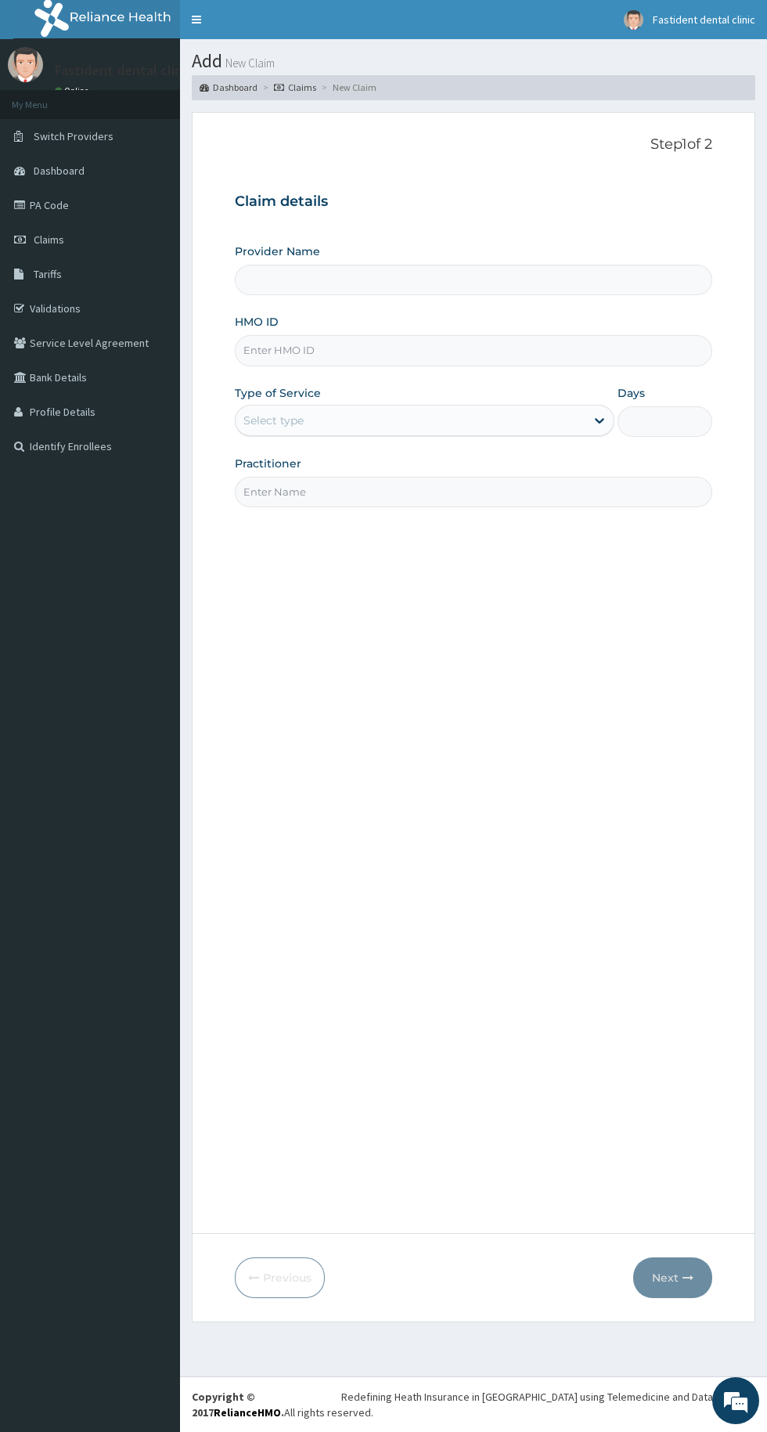
type input "Fastident Dental clinic"
click at [490, 351] on input "HMO ID" at bounding box center [473, 350] width 477 height 31
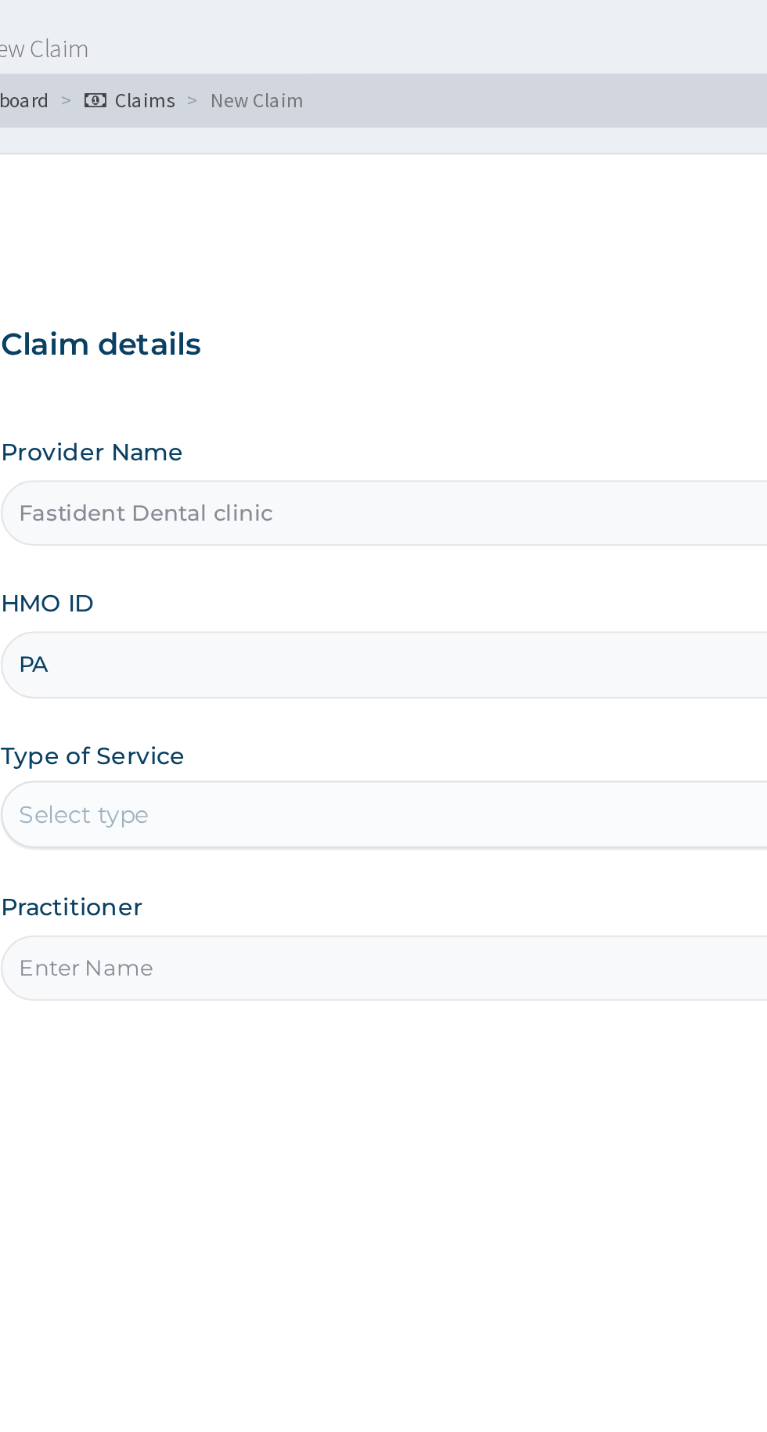
type input "P"
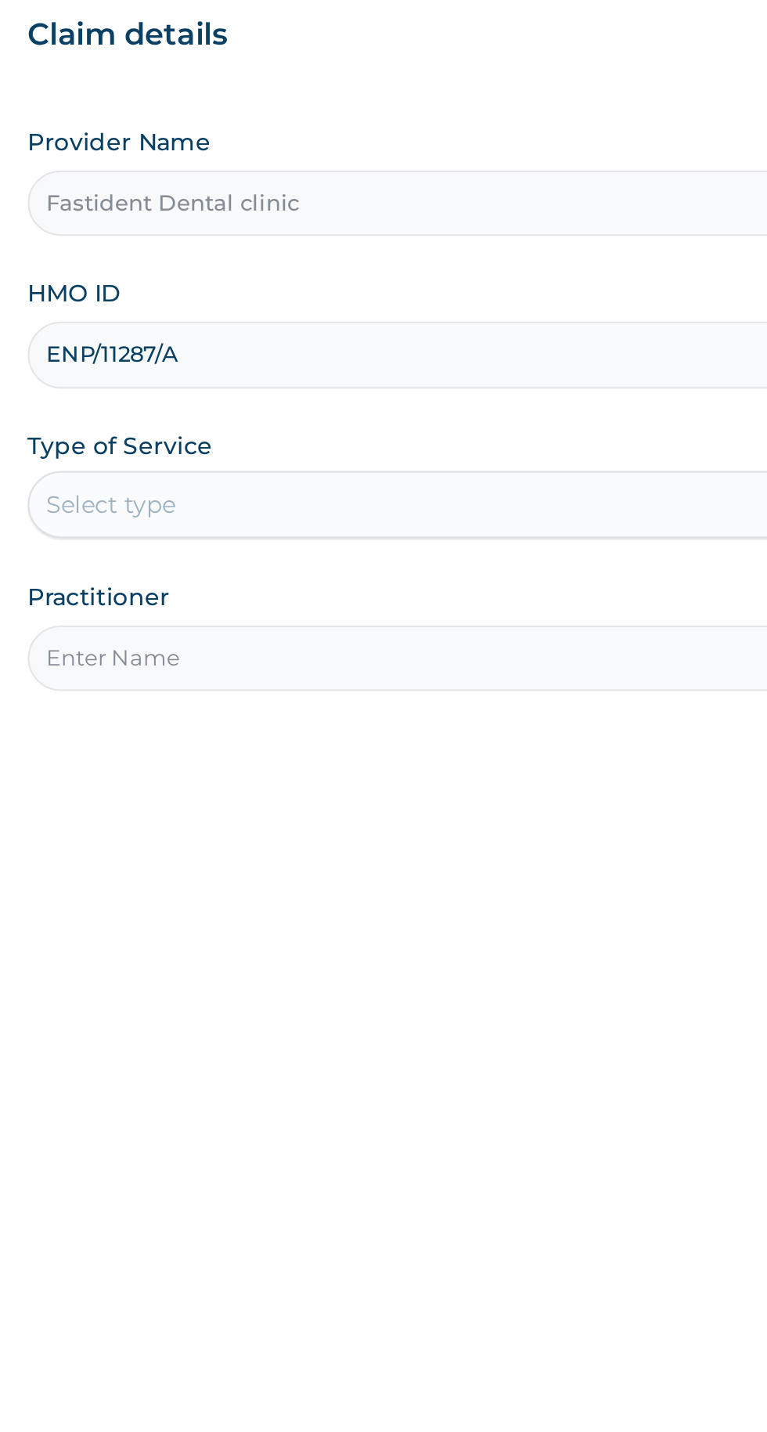
type input "ENP/11287/A"
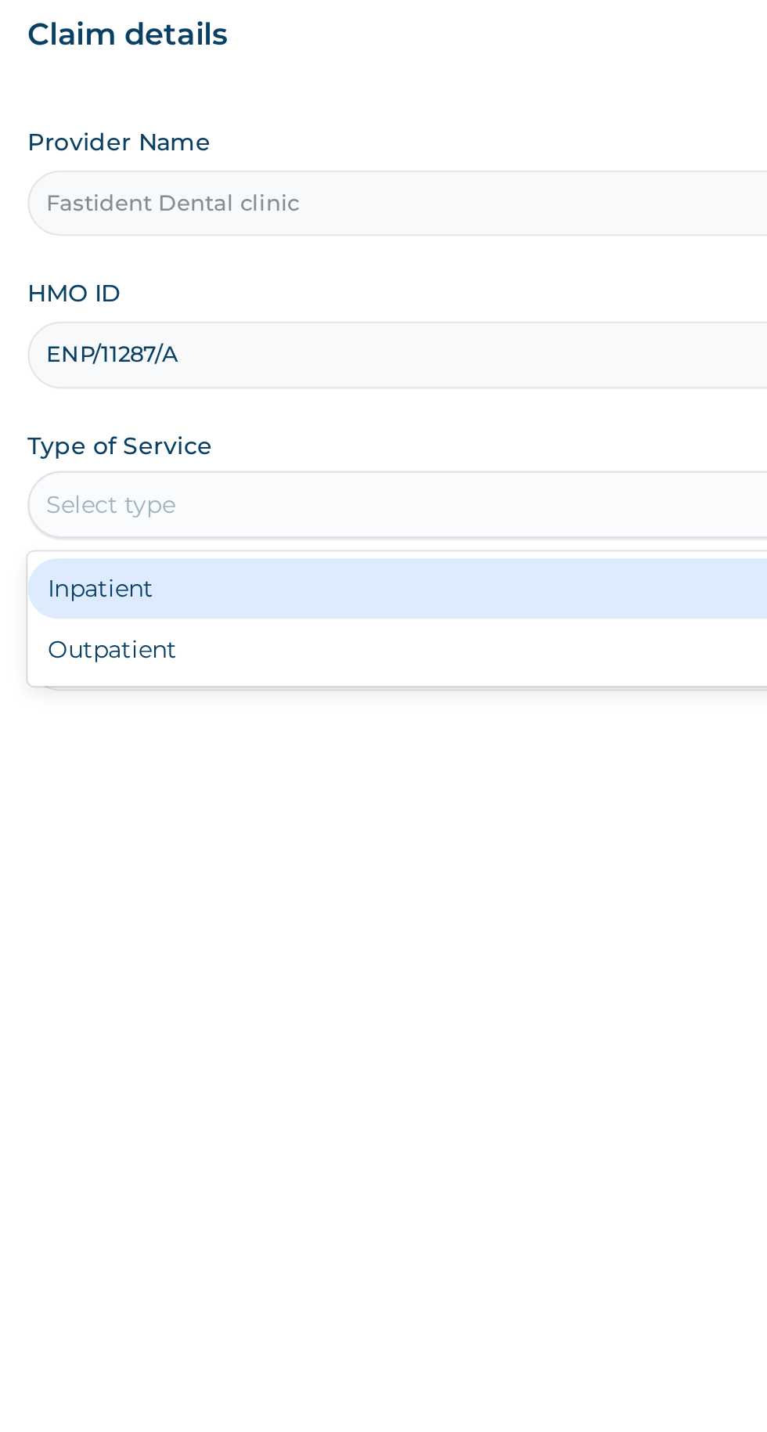
click at [420, 489] on div "Outpatient" at bounding box center [425, 488] width 380 height 28
type input "1"
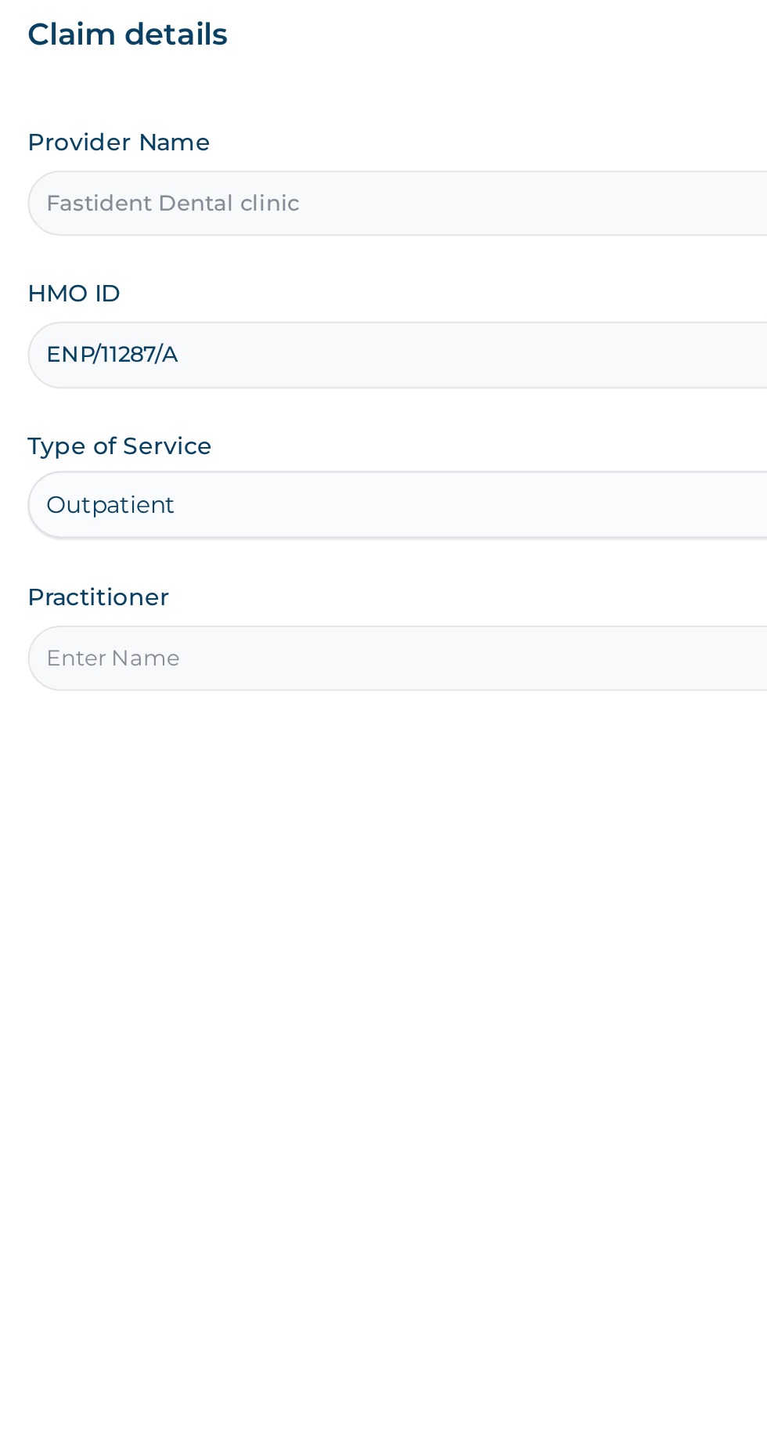
click at [430, 494] on input "Practitioner" at bounding box center [473, 492] width 477 height 31
type input "Dr Ibrahim"
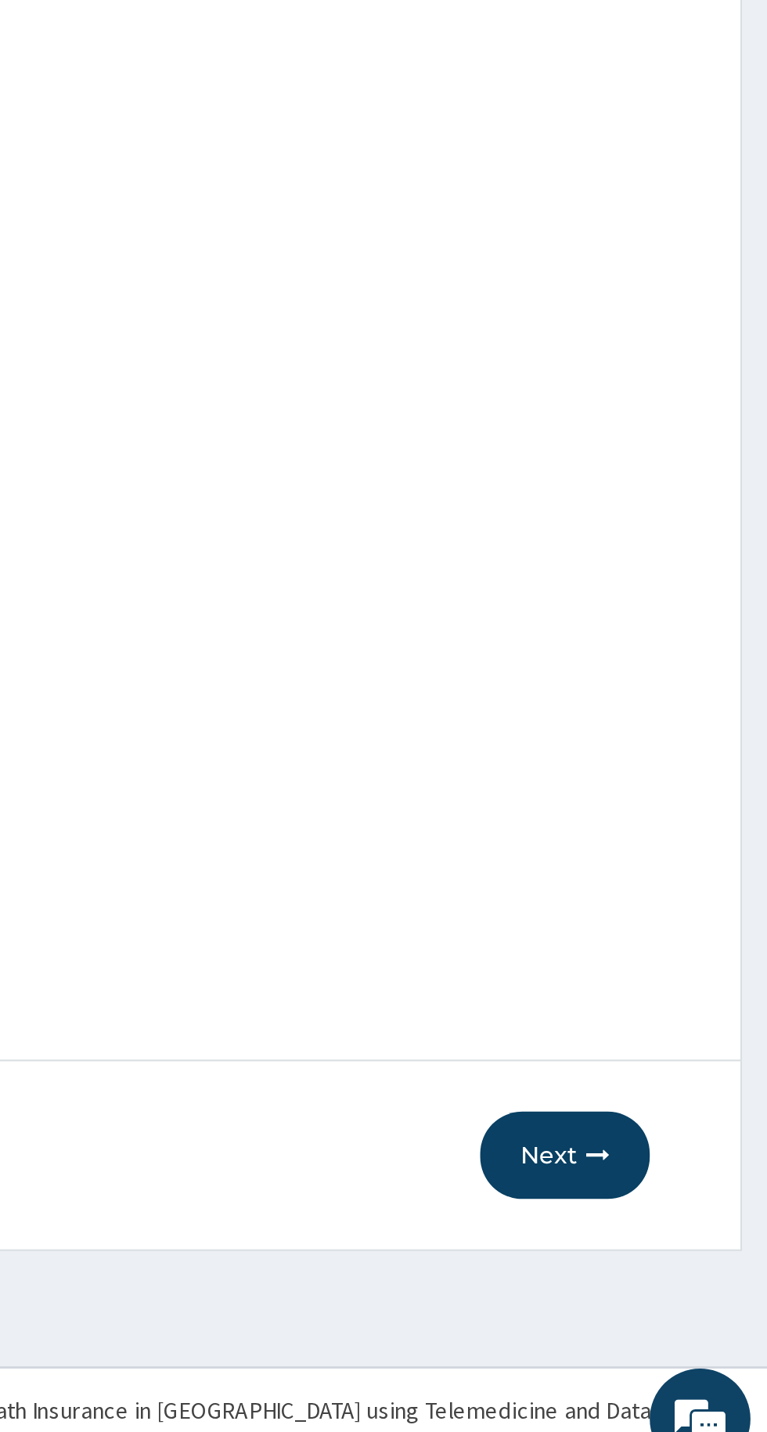
click at [679, 1276] on button "Next" at bounding box center [672, 1277] width 79 height 41
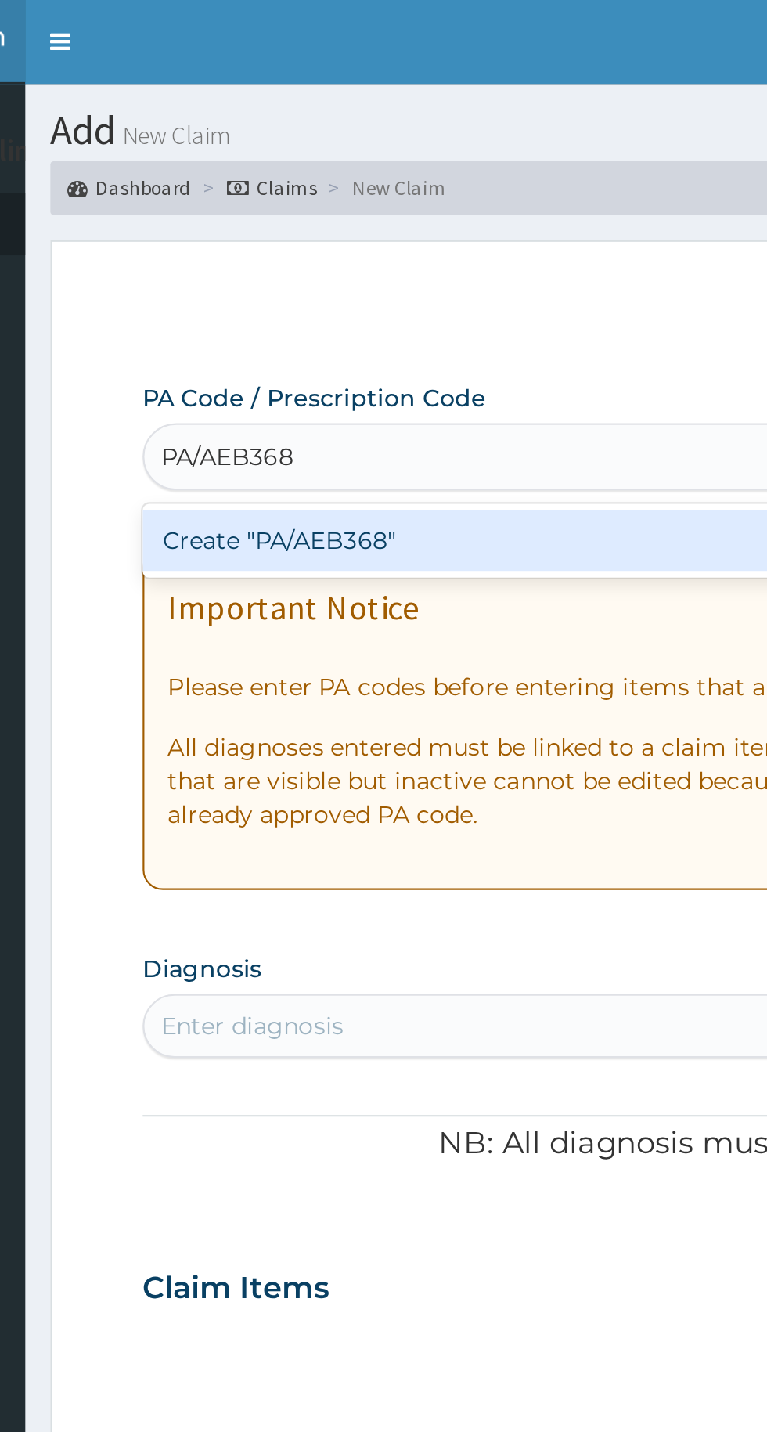
click at [405, 262] on div "Create "PA/AEB368"" at bounding box center [393, 252] width 317 height 28
type input "PA/AEB368"
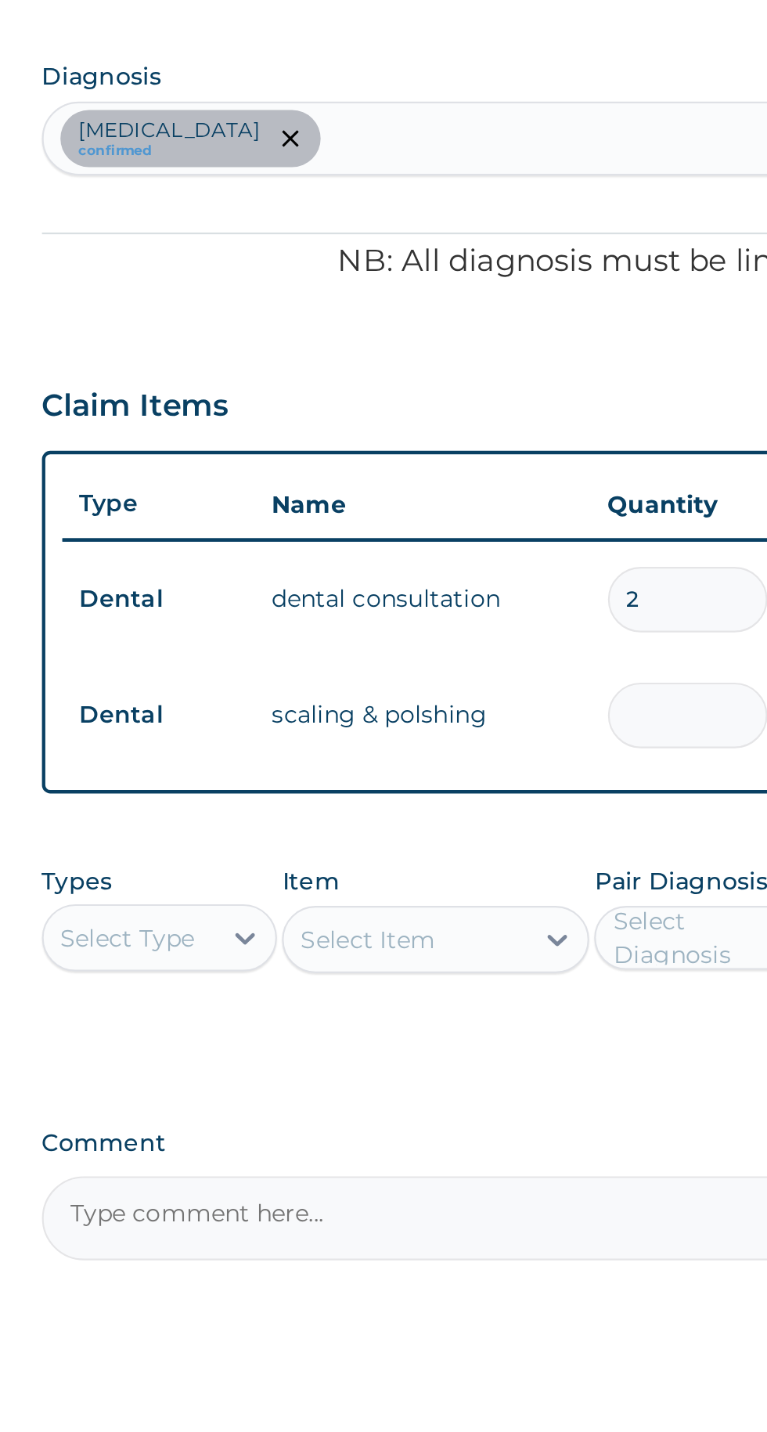
type input "0.00"
type input "3"
type input "22500.00"
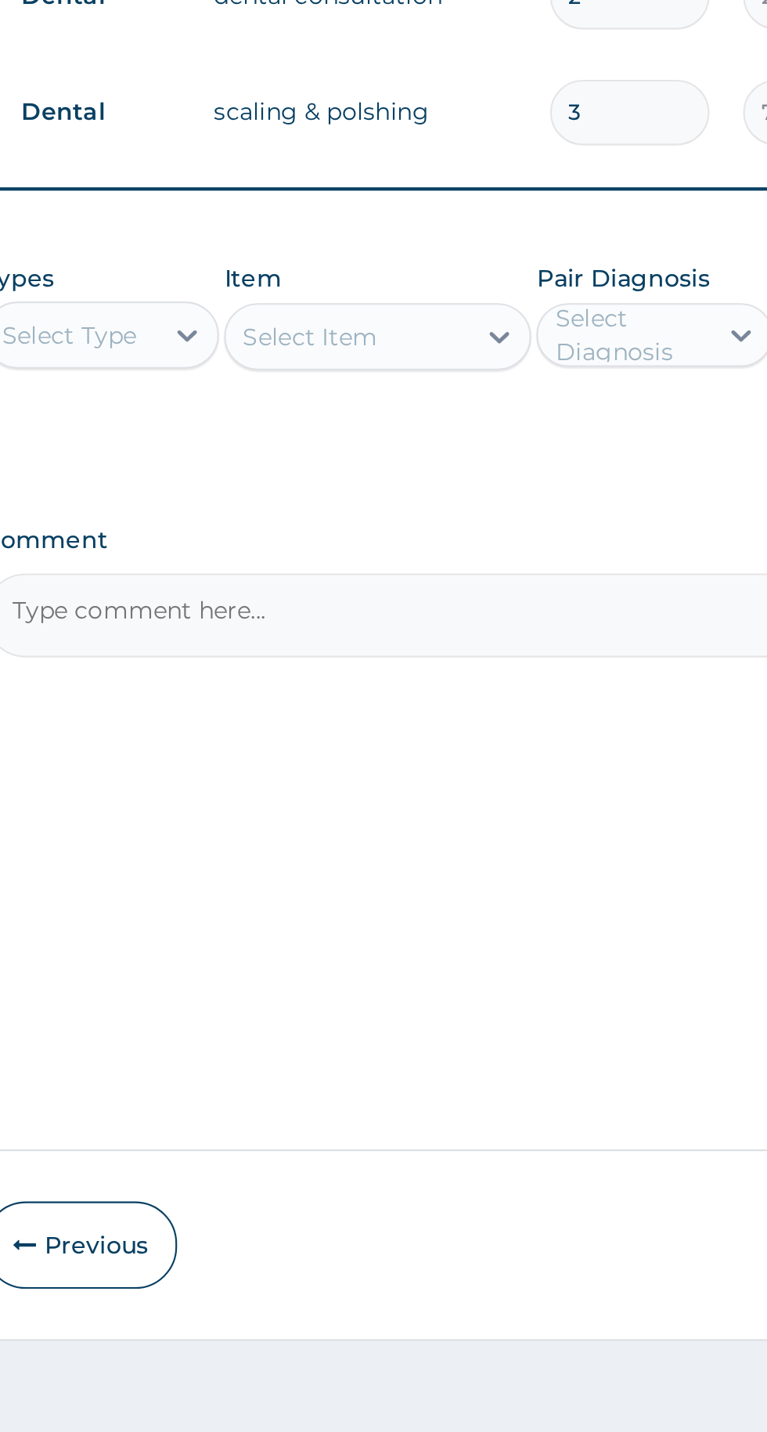
type input "3"
click at [470, 917] on div "Types Select Type Item Select Item Pair Diagnosis Select Diagnosis Unit Price 0…" at bounding box center [473, 864] width 477 height 106
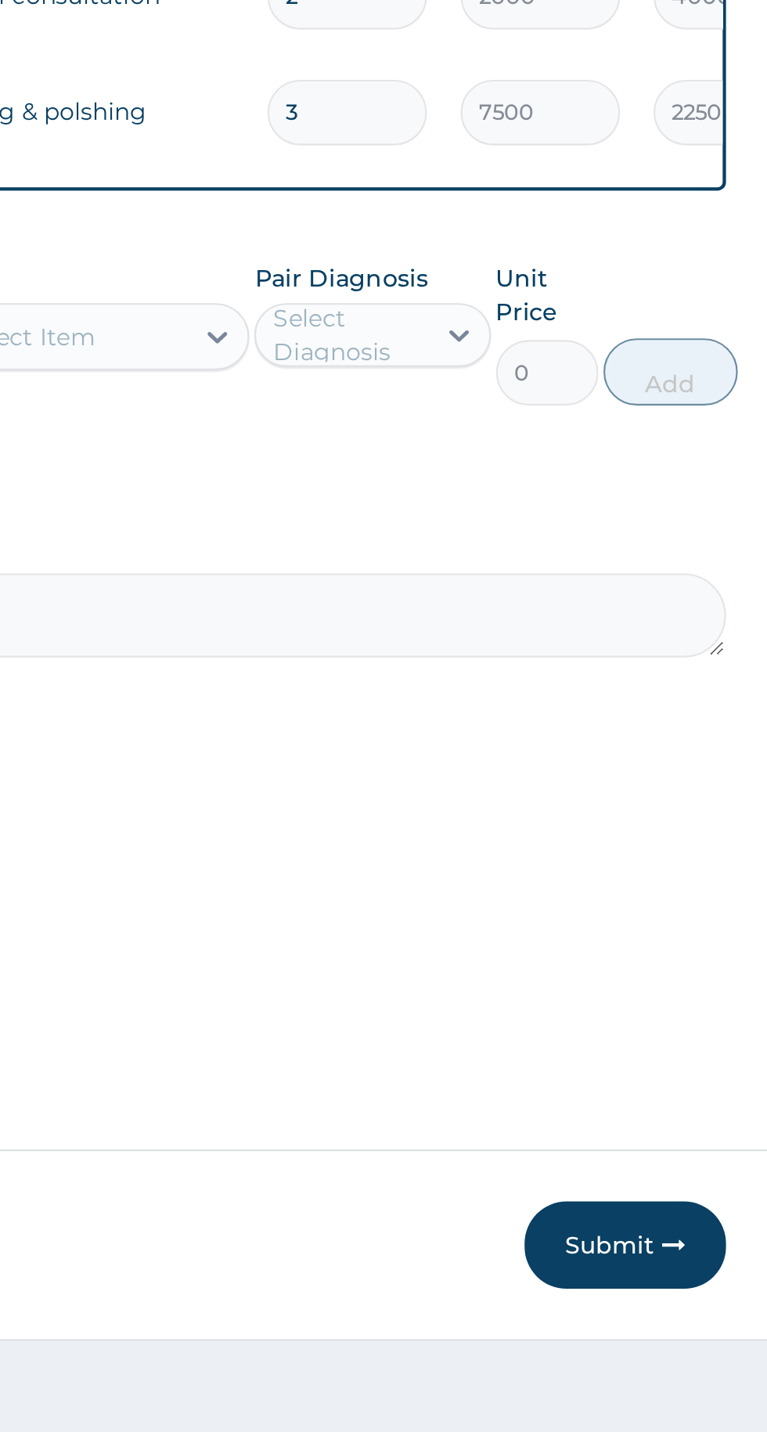
click at [663, 1272] on button "Submit" at bounding box center [665, 1277] width 94 height 41
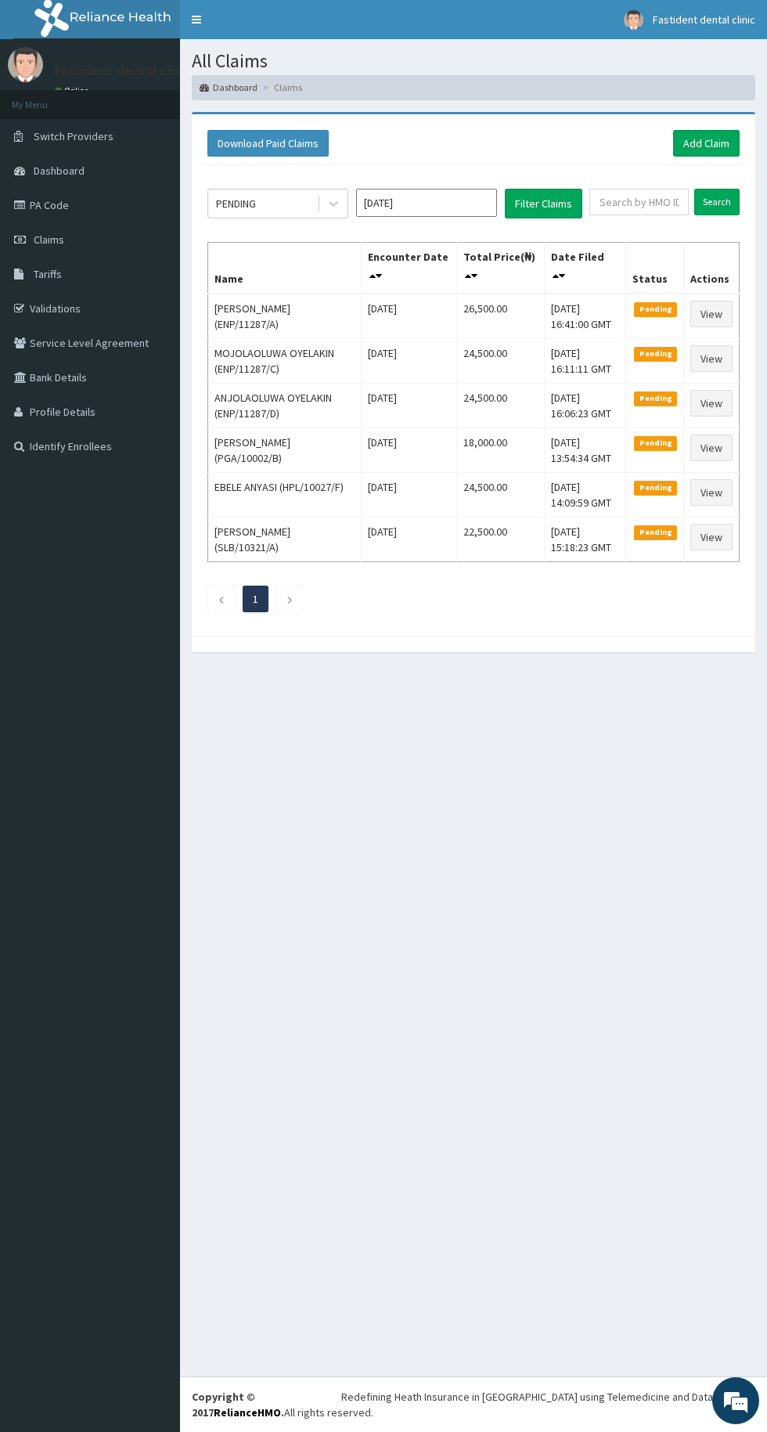
click at [53, 305] on link "Validations" at bounding box center [90, 308] width 180 height 34
